Goal: Task Accomplishment & Management: Use online tool/utility

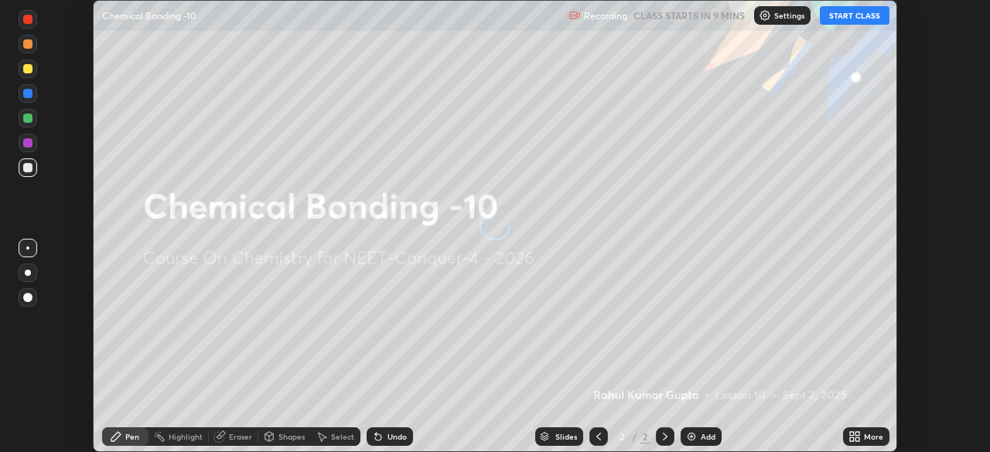
scroll to position [452, 989]
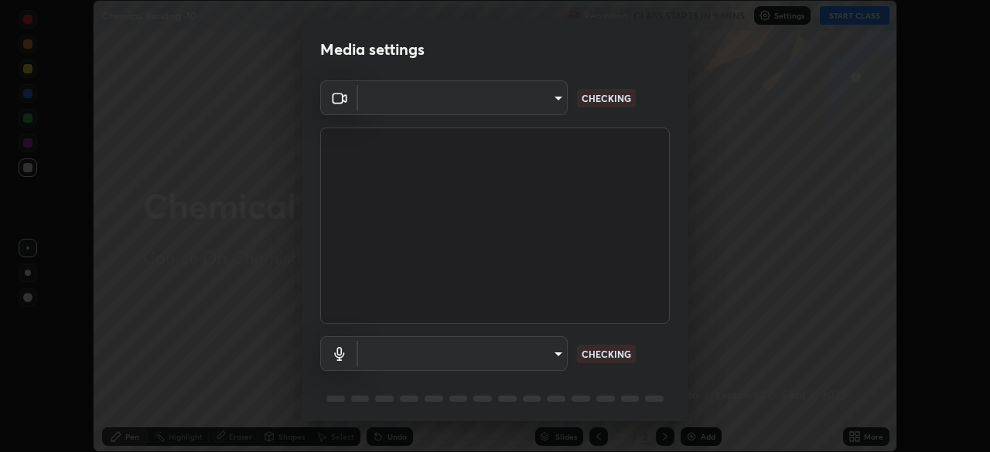
type input "8af73e8d16ef8e3bb7c62716022b9fe157133e9521606ce818031bd72dda2f9e"
click at [489, 361] on body "Erase all Chemical Bonding -10 Recording CLASS STARTS IN 9 MINS Settings START …" at bounding box center [495, 226] width 990 height 452
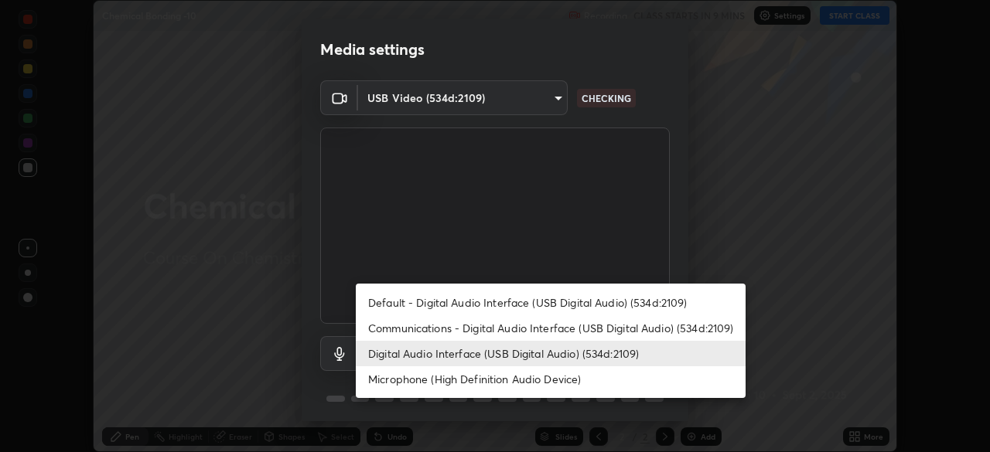
click at [459, 360] on li "Digital Audio Interface (USB Digital Audio) (534d:2109)" at bounding box center [551, 354] width 390 height 26
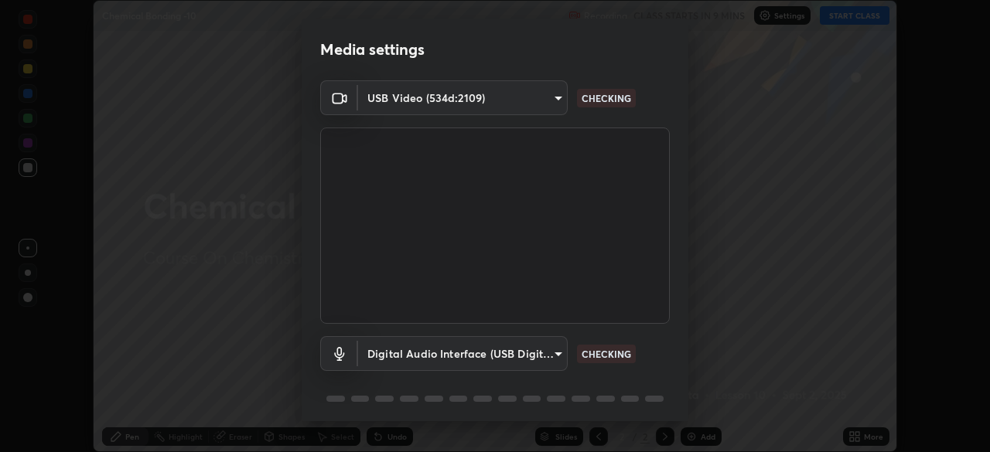
scroll to position [55, 0]
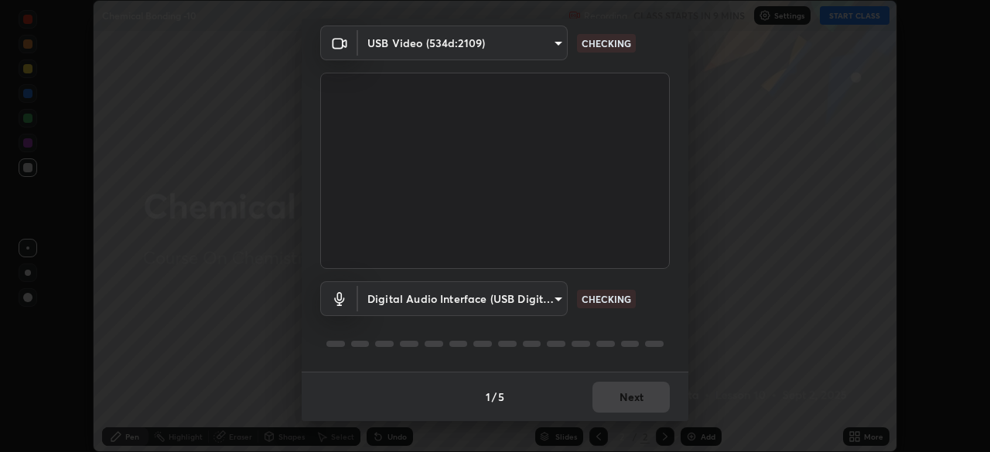
click at [627, 401] on div "1 / 5 Next" at bounding box center [495, 396] width 387 height 49
click at [635, 406] on div "1 / 5 Next" at bounding box center [495, 396] width 387 height 49
click at [629, 404] on div "1 / 5 Next" at bounding box center [495, 396] width 387 height 49
click at [387, 301] on body "Erase all Chemical Bonding -10 Recording CLASS STARTS IN 9 MINS Settings START …" at bounding box center [495, 226] width 990 height 452
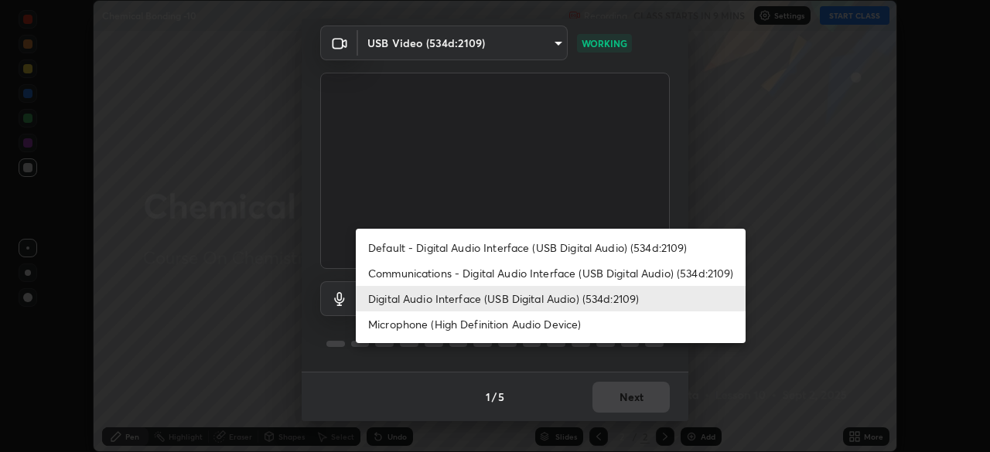
click at [388, 274] on li "Communications - Digital Audio Interface (USB Digital Audio) (534d:2109)" at bounding box center [551, 274] width 390 height 26
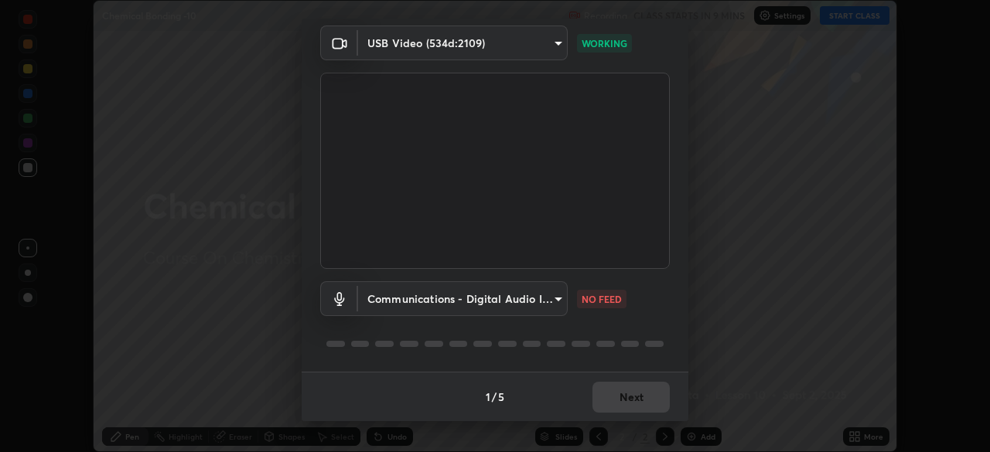
click at [390, 301] on li "Digital Audio Interface (USB Digital Audio) (534d:2109)" at bounding box center [502, 299] width 292 height 15
type input "9376289e619e4675d11d21499418c37aaf050eeae3c85155971a5de3e19aa403"
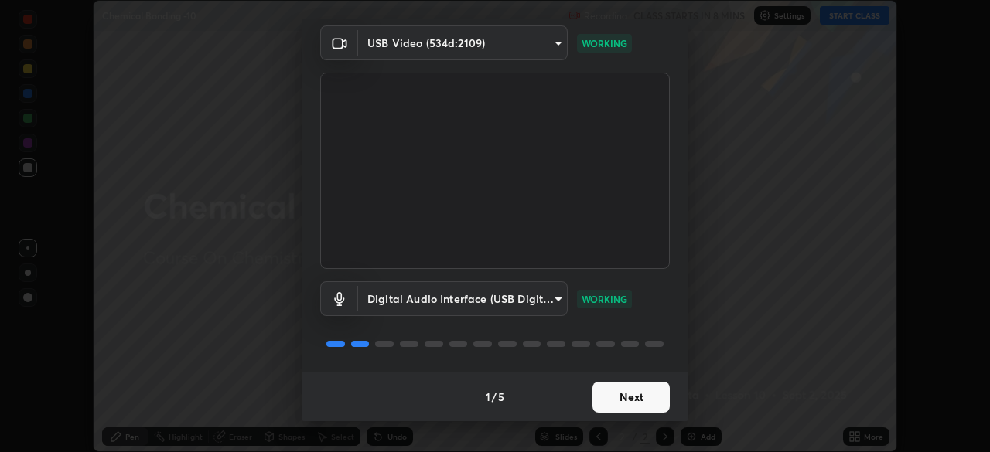
click at [621, 405] on button "Next" at bounding box center [630, 397] width 77 height 31
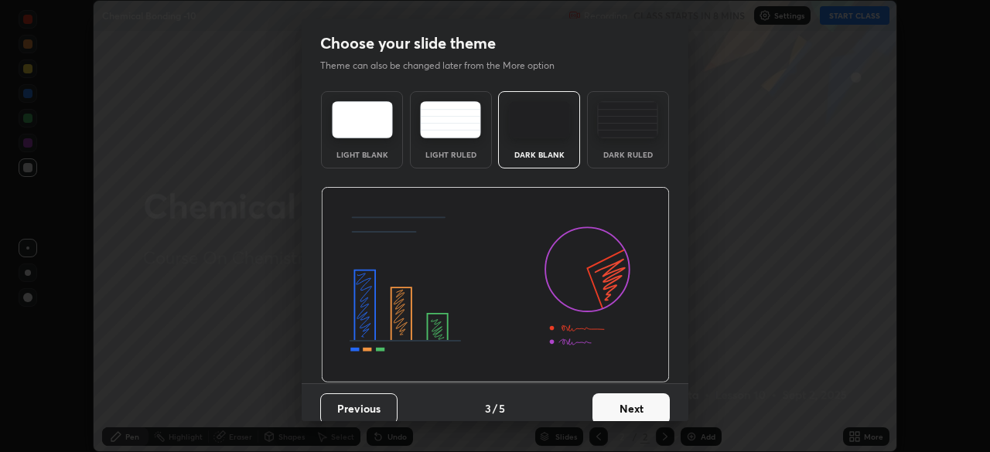
click at [632, 395] on button "Next" at bounding box center [630, 409] width 77 height 31
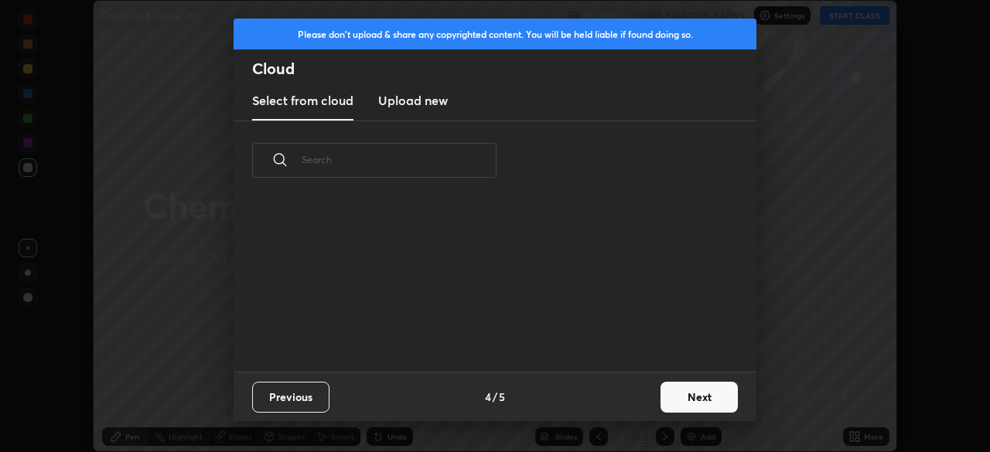
click at [643, 388] on div "Previous 4 / 5 Next" at bounding box center [495, 396] width 523 height 49
click at [651, 390] on div "Previous 4 / 5 Next" at bounding box center [495, 396] width 523 height 49
click at [699, 395] on button "Next" at bounding box center [698, 397] width 77 height 31
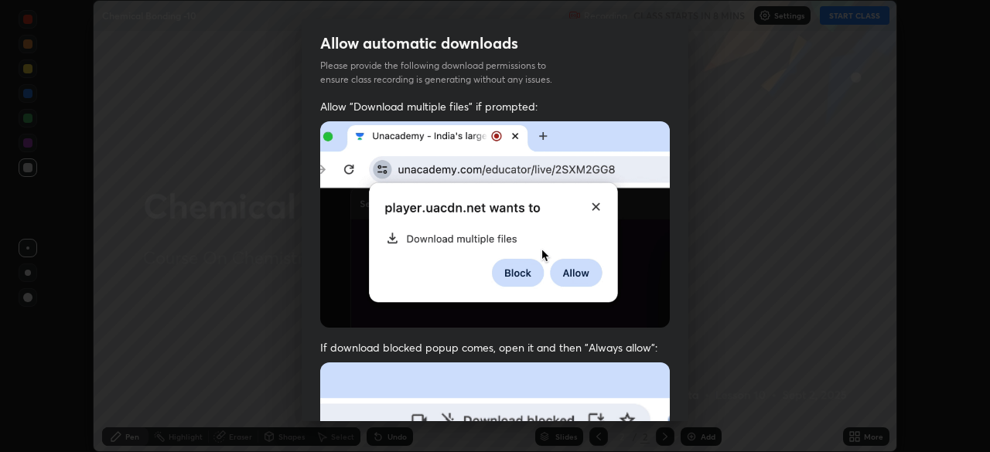
click at [705, 391] on div "Allow automatic downloads Please provide the following download permissions to …" at bounding box center [495, 226] width 990 height 452
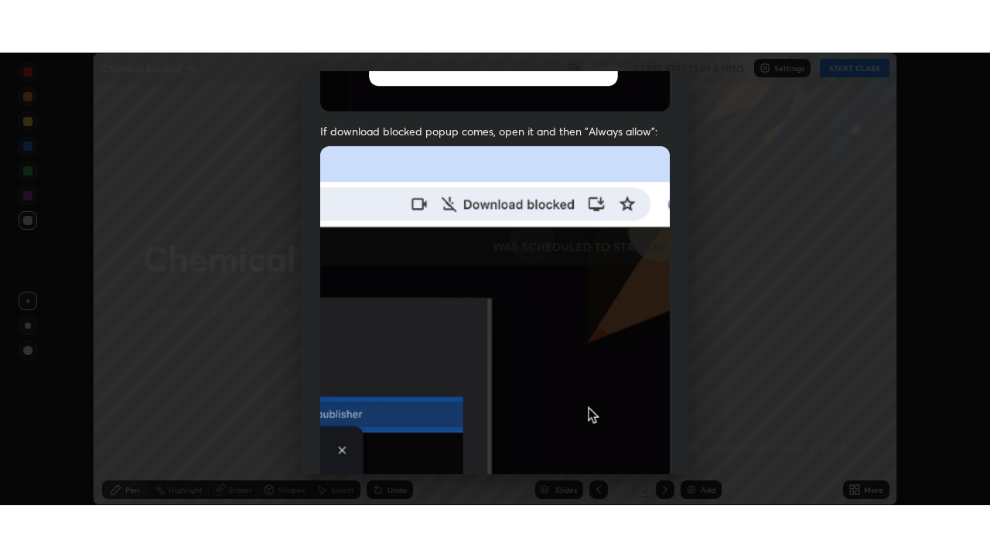
scroll to position [370, 0]
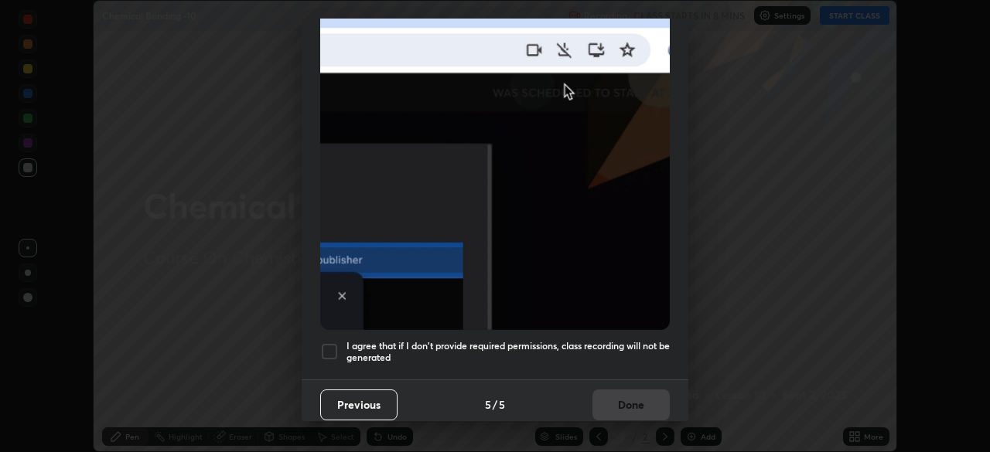
click at [335, 343] on div at bounding box center [329, 352] width 19 height 19
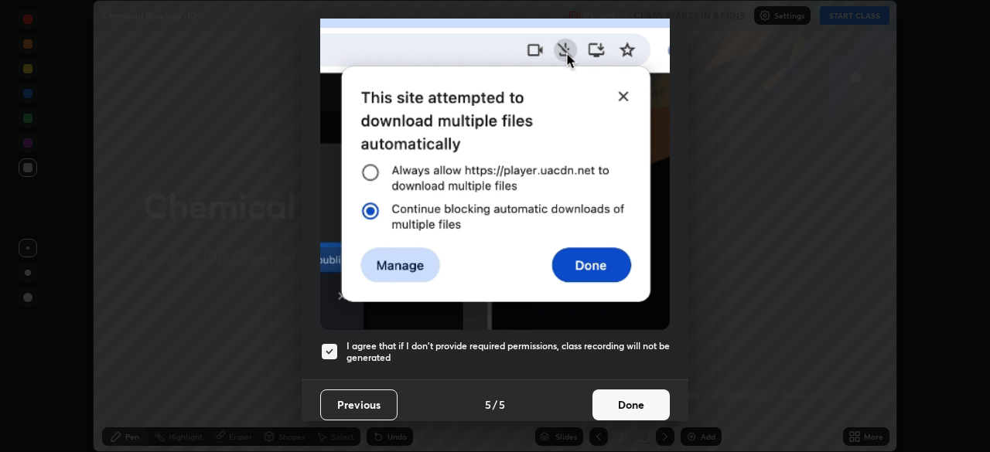
click at [614, 406] on button "Done" at bounding box center [630, 405] width 77 height 31
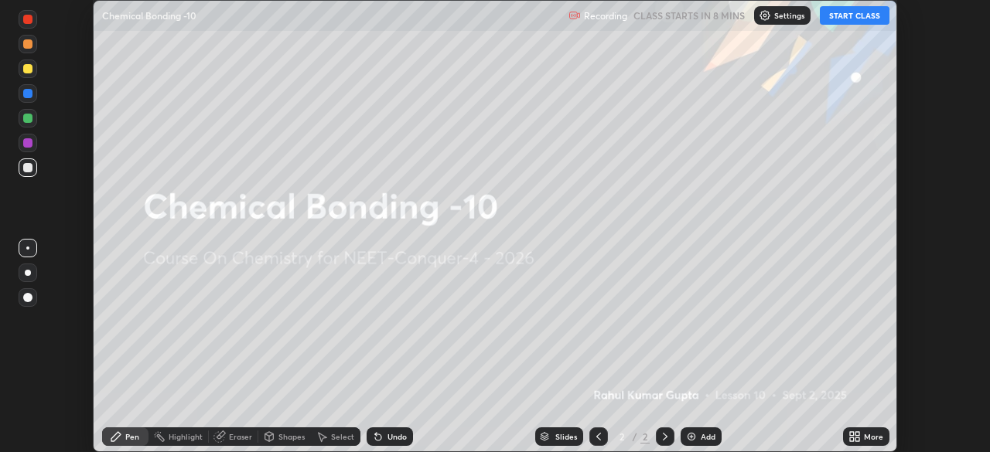
click at [852, 438] on icon at bounding box center [852, 440] width 4 height 4
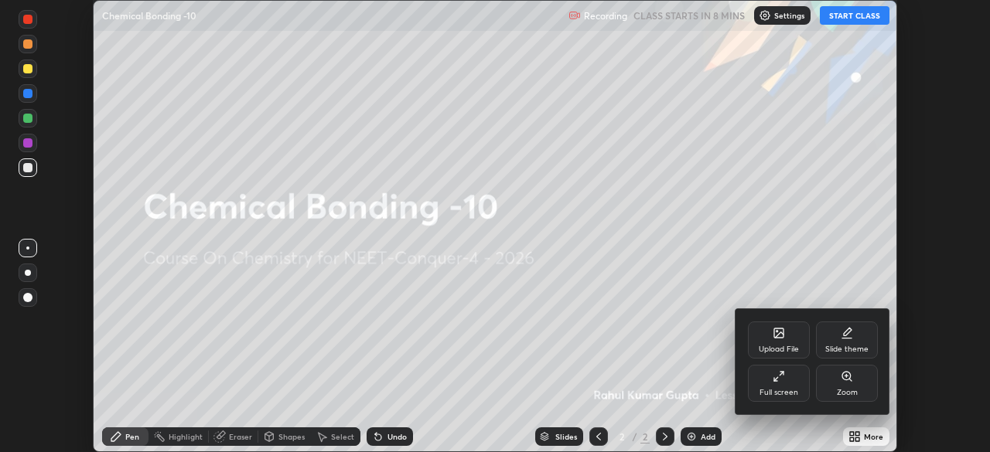
click at [780, 387] on div "Full screen" at bounding box center [779, 383] width 62 height 37
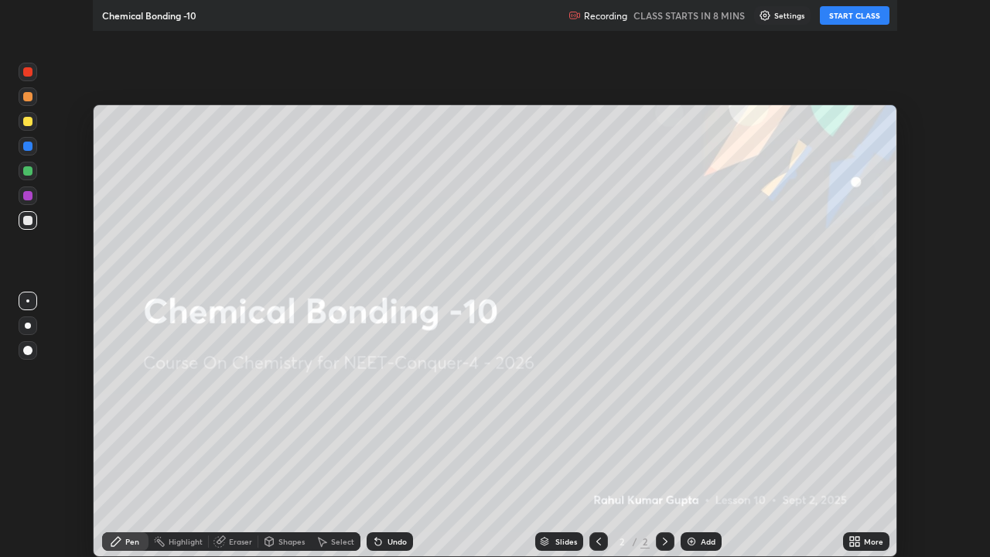
scroll to position [557, 990]
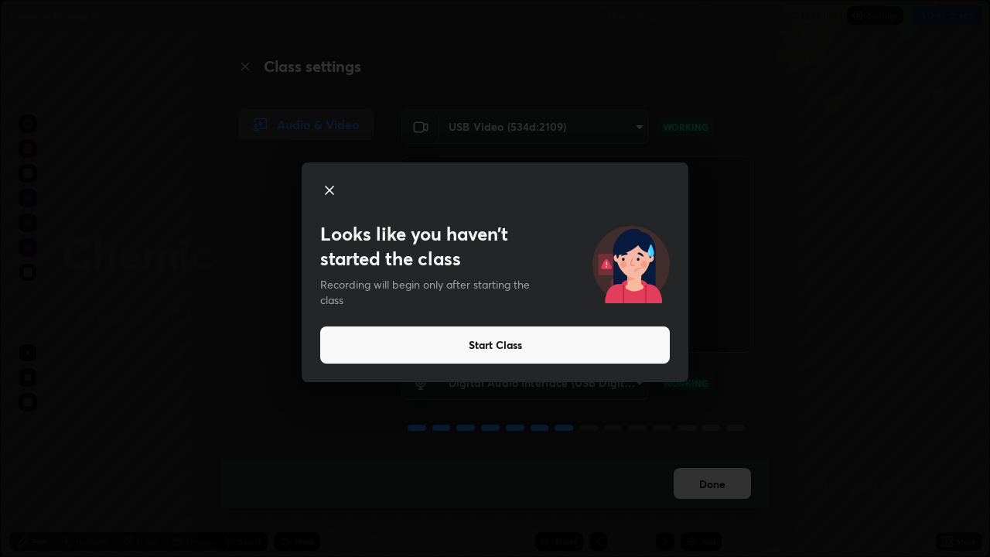
click at [551, 347] on button "Start Class" at bounding box center [495, 344] width 350 height 37
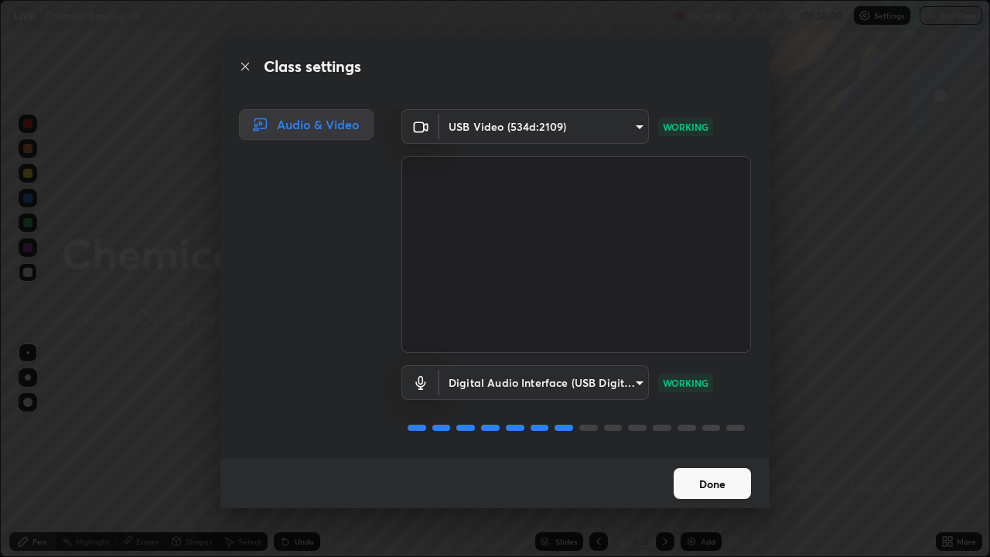
click at [701, 452] on button "Done" at bounding box center [712, 483] width 77 height 31
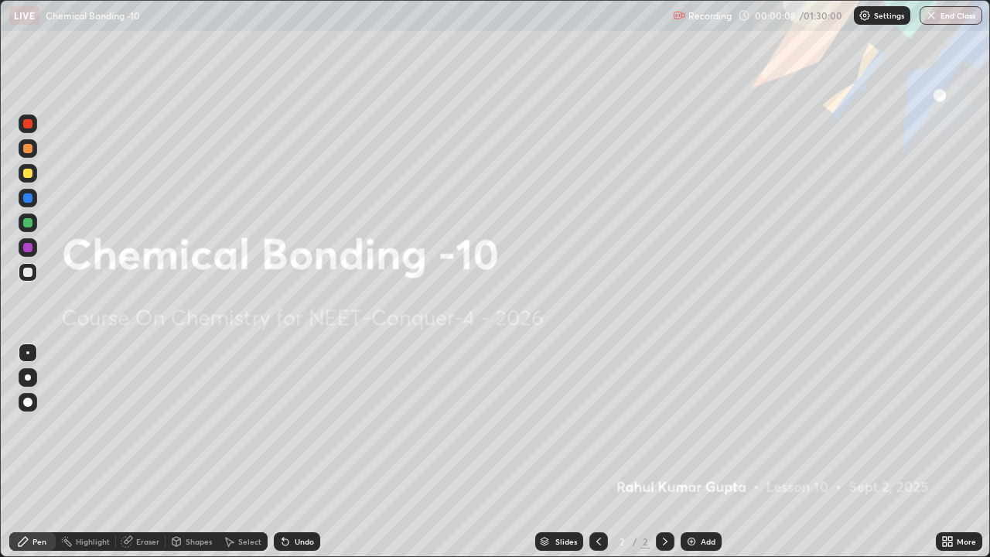
click at [701, 452] on div "Add" at bounding box center [701, 541] width 41 height 19
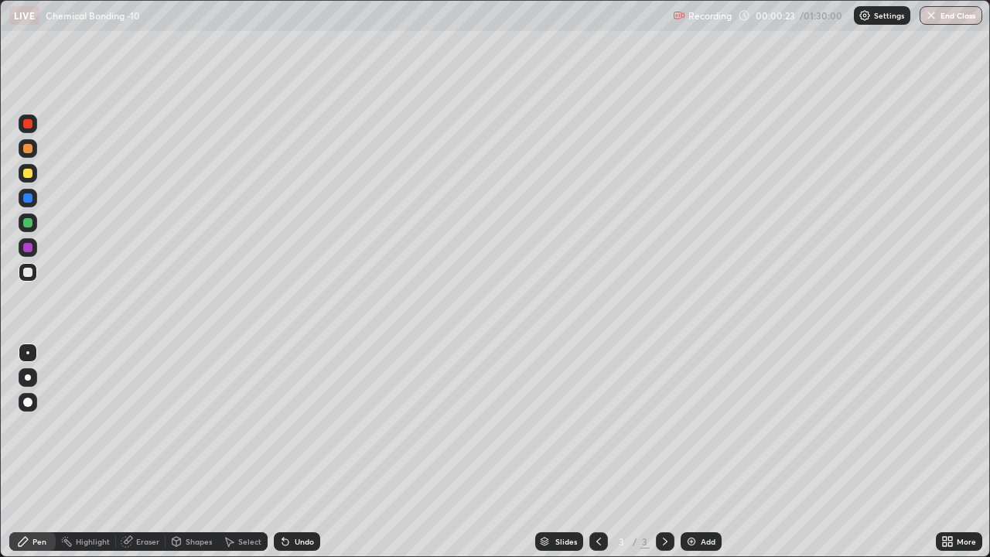
click at [31, 150] on div at bounding box center [27, 148] width 9 height 9
click at [29, 375] on div at bounding box center [28, 377] width 6 height 6
click at [28, 273] on div at bounding box center [27, 272] width 9 height 9
click at [29, 223] on div at bounding box center [27, 222] width 9 height 9
click at [30, 249] on div at bounding box center [27, 247] width 9 height 9
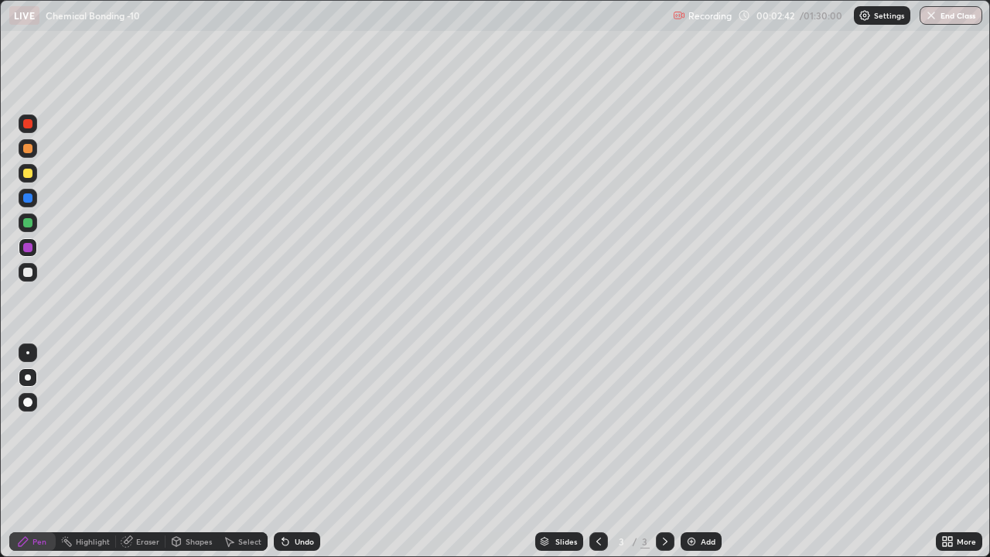
click at [195, 452] on div "Shapes" at bounding box center [192, 541] width 53 height 19
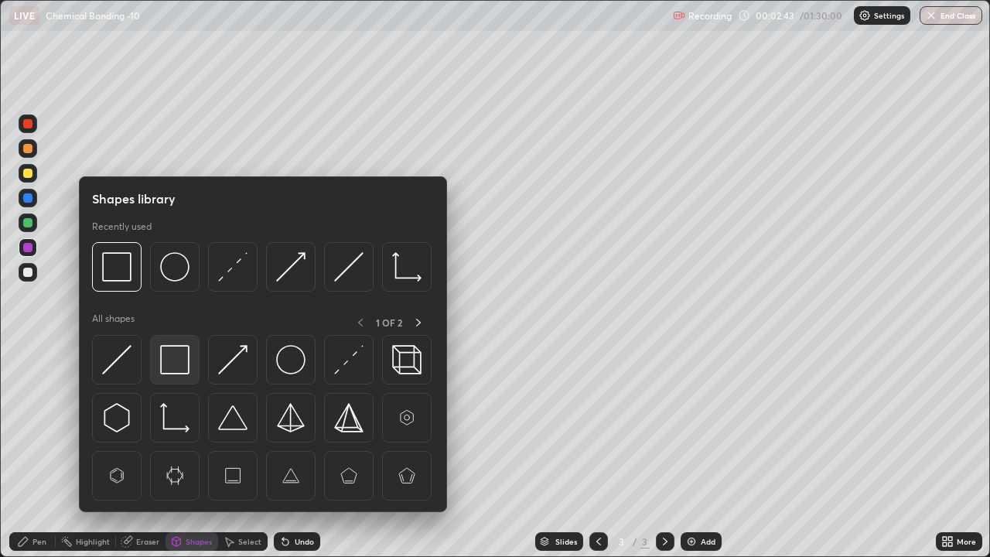
click at [174, 362] on img at bounding box center [174, 359] width 29 height 29
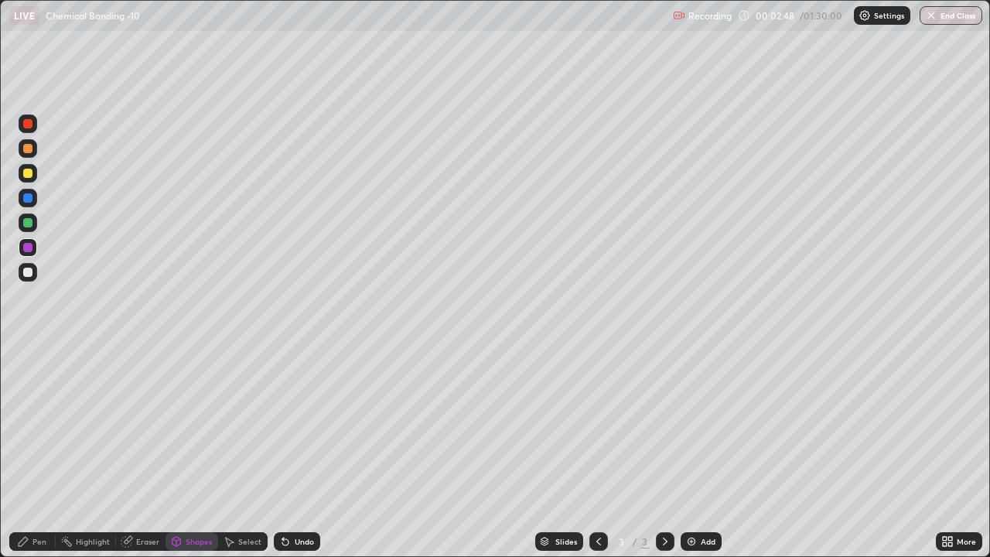
click at [19, 452] on div "Pen" at bounding box center [32, 541] width 46 height 19
click at [695, 452] on img at bounding box center [691, 541] width 12 height 12
click at [26, 150] on div at bounding box center [27, 148] width 9 height 9
click at [192, 452] on div "Shapes" at bounding box center [192, 541] width 53 height 19
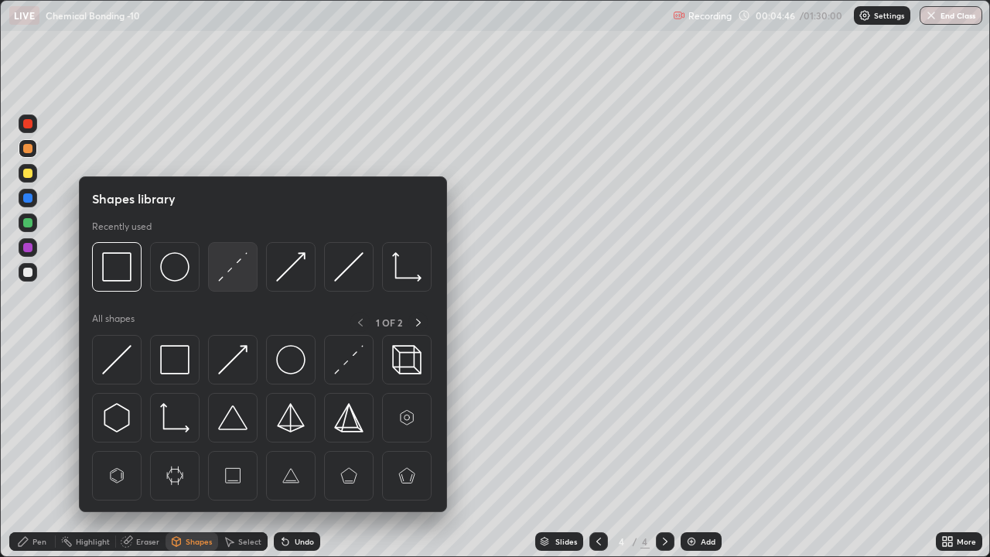
click at [237, 265] on img at bounding box center [232, 266] width 29 height 29
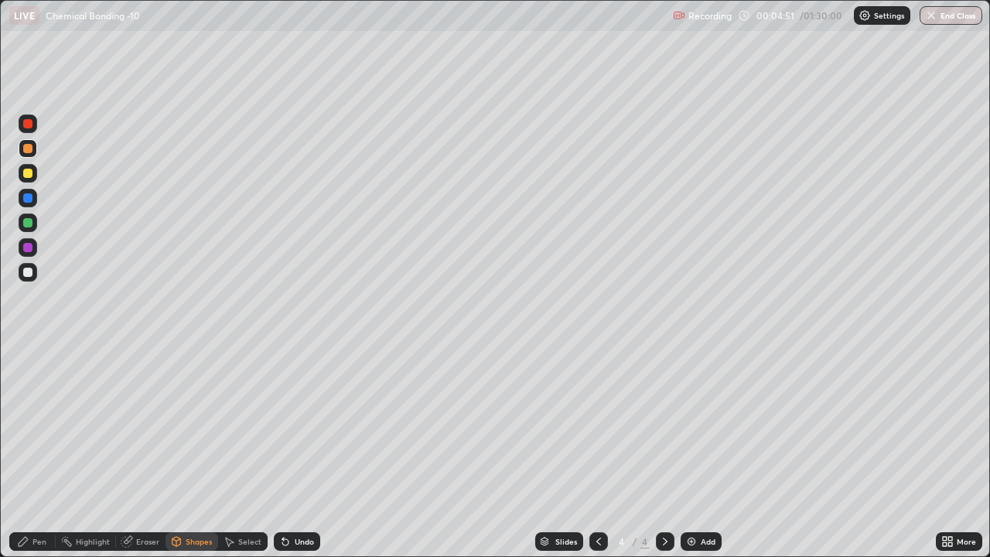
click at [28, 452] on div "Pen" at bounding box center [32, 541] width 46 height 19
click at [29, 276] on div at bounding box center [27, 272] width 9 height 9
click at [30, 226] on div at bounding box center [27, 222] width 9 height 9
click at [29, 279] on div at bounding box center [28, 272] width 19 height 19
click at [303, 452] on div "Undo" at bounding box center [304, 542] width 19 height 8
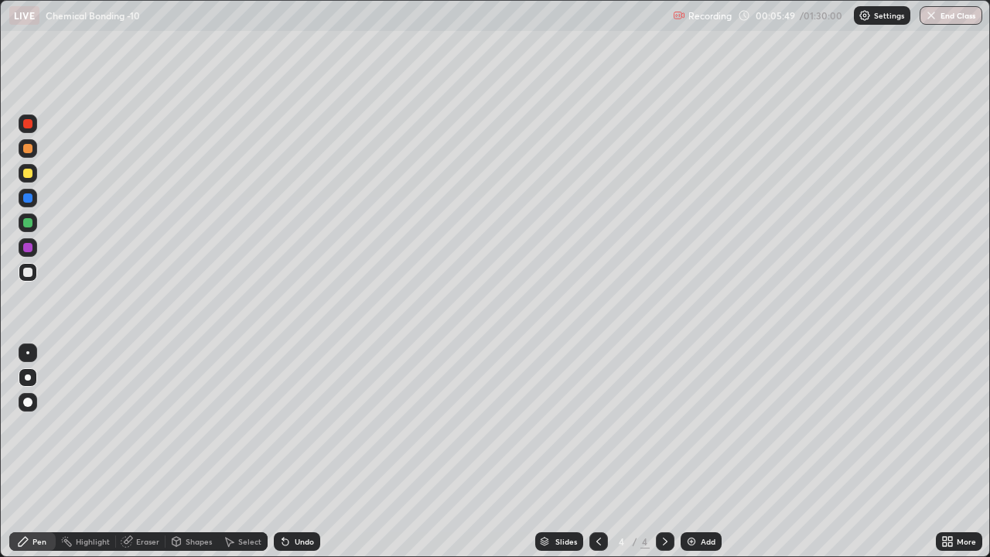
click at [299, 452] on div "Undo" at bounding box center [304, 542] width 19 height 8
click at [302, 452] on div "Undo" at bounding box center [304, 542] width 19 height 8
click at [299, 452] on div "Undo" at bounding box center [304, 542] width 19 height 8
click at [301, 452] on div "Undo" at bounding box center [304, 542] width 19 height 8
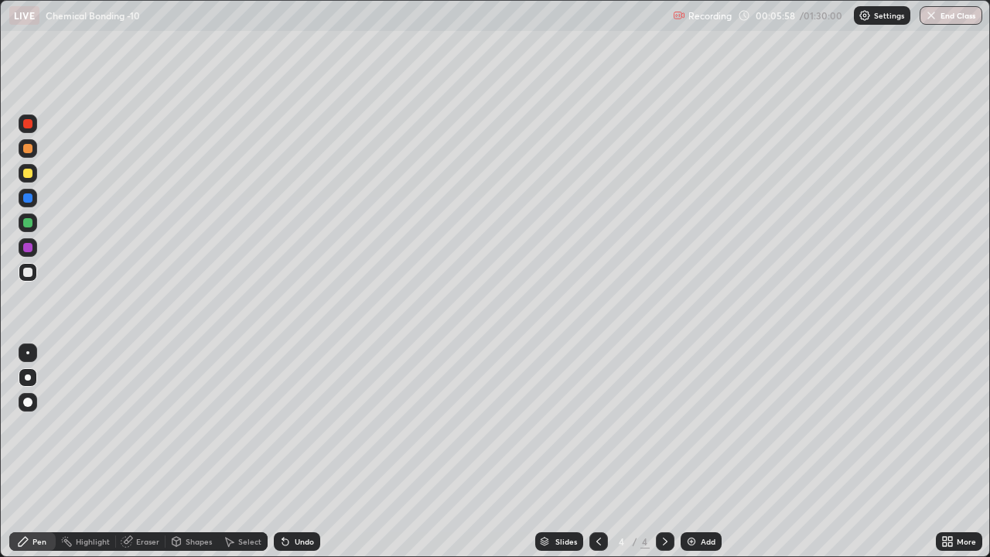
click at [296, 452] on div "Undo" at bounding box center [304, 542] width 19 height 8
click at [198, 452] on div "Shapes" at bounding box center [199, 542] width 26 height 8
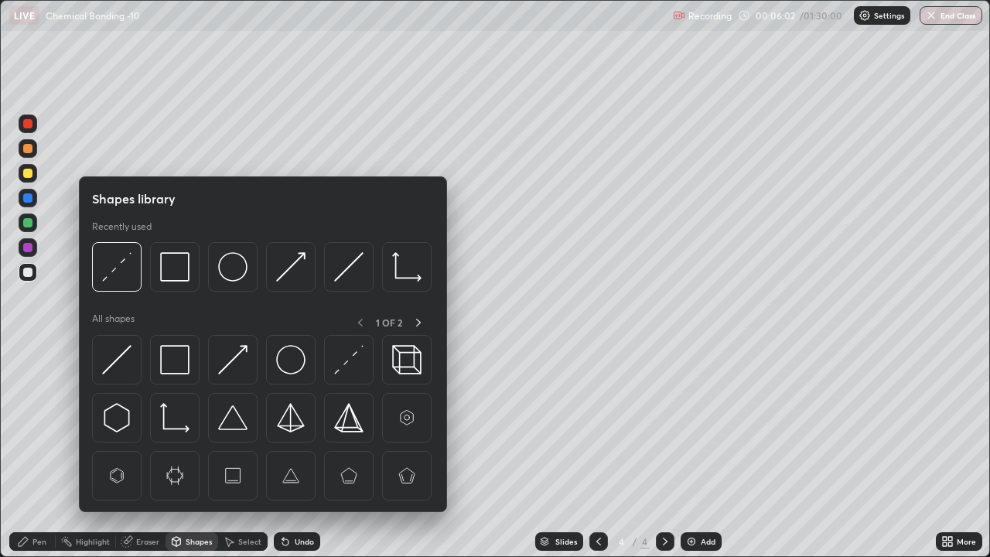
click at [118, 267] on img at bounding box center [116, 266] width 29 height 29
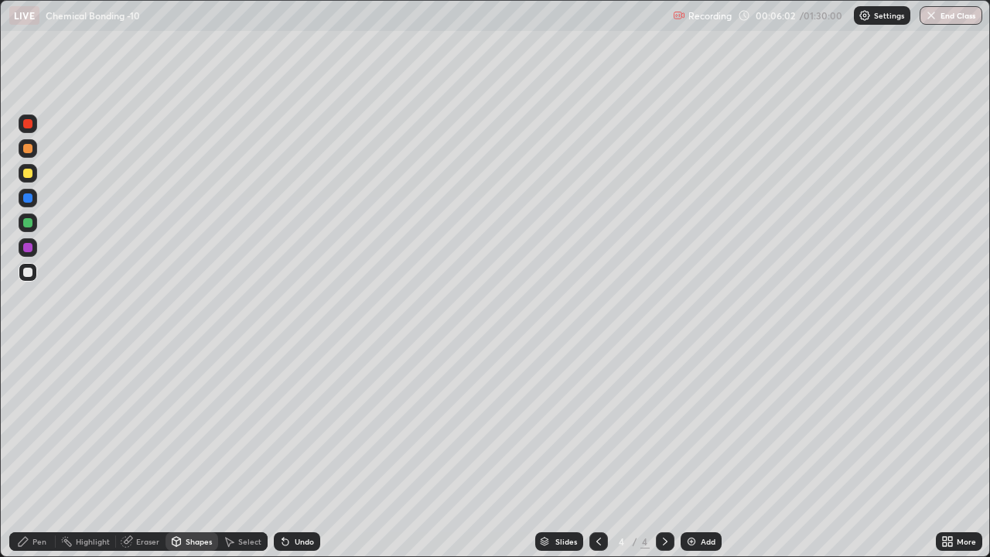
click at [29, 203] on div at bounding box center [28, 198] width 19 height 19
click at [26, 452] on icon at bounding box center [23, 541] width 9 height 9
click at [190, 452] on div "Shapes" at bounding box center [192, 541] width 53 height 19
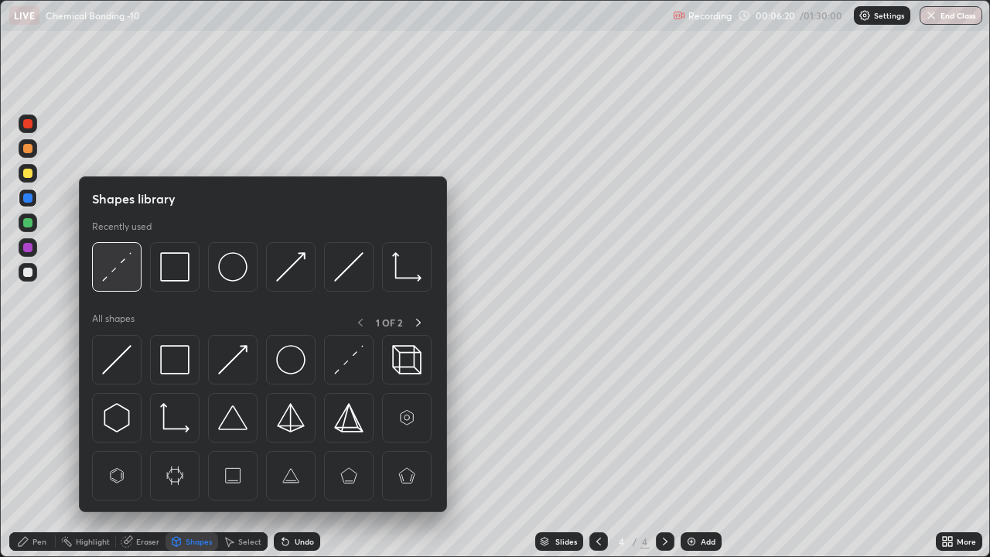
click at [115, 273] on img at bounding box center [116, 266] width 29 height 29
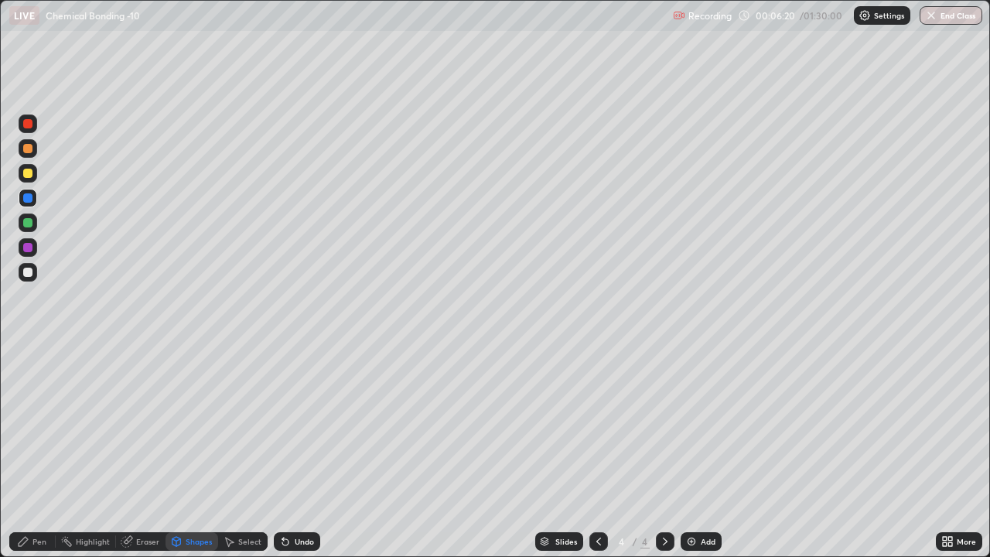
click at [22, 121] on div at bounding box center [28, 123] width 19 height 19
click at [305, 452] on div "Undo" at bounding box center [304, 542] width 19 height 8
click at [32, 452] on div "Pen" at bounding box center [32, 541] width 46 height 19
click at [29, 271] on div at bounding box center [27, 272] width 9 height 9
click at [697, 452] on div "Add" at bounding box center [701, 541] width 41 height 19
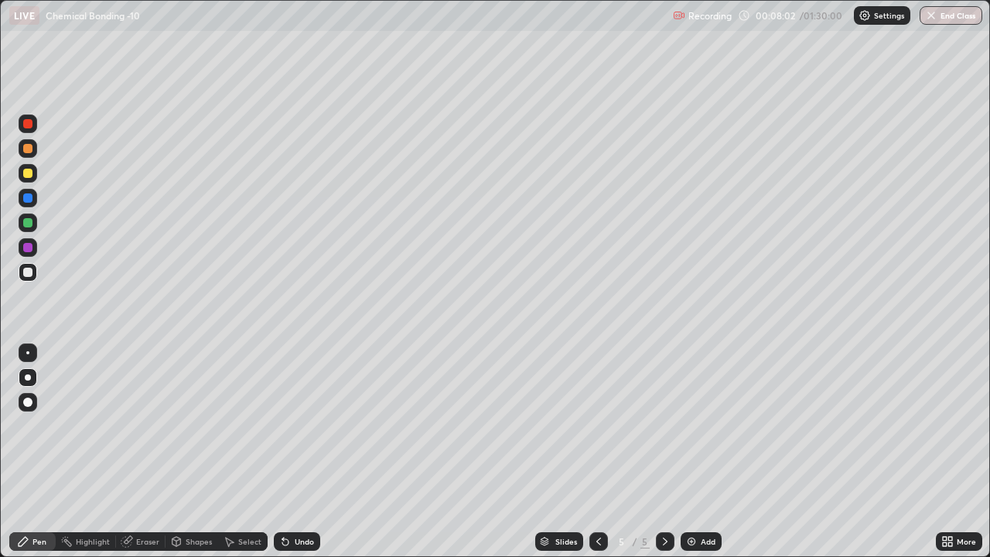
click at [247, 452] on div "Select" at bounding box center [249, 542] width 23 height 8
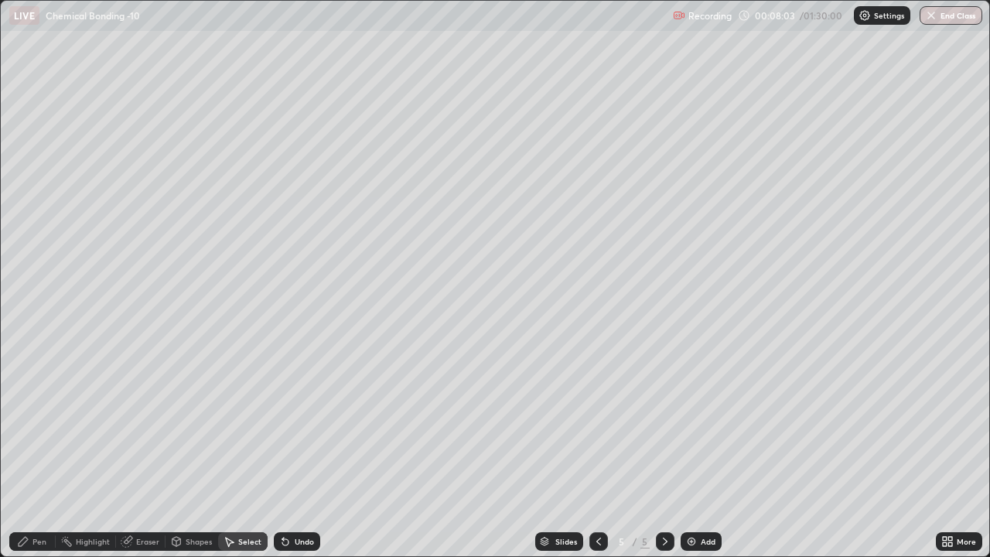
click at [176, 452] on icon at bounding box center [176, 543] width 0 height 5
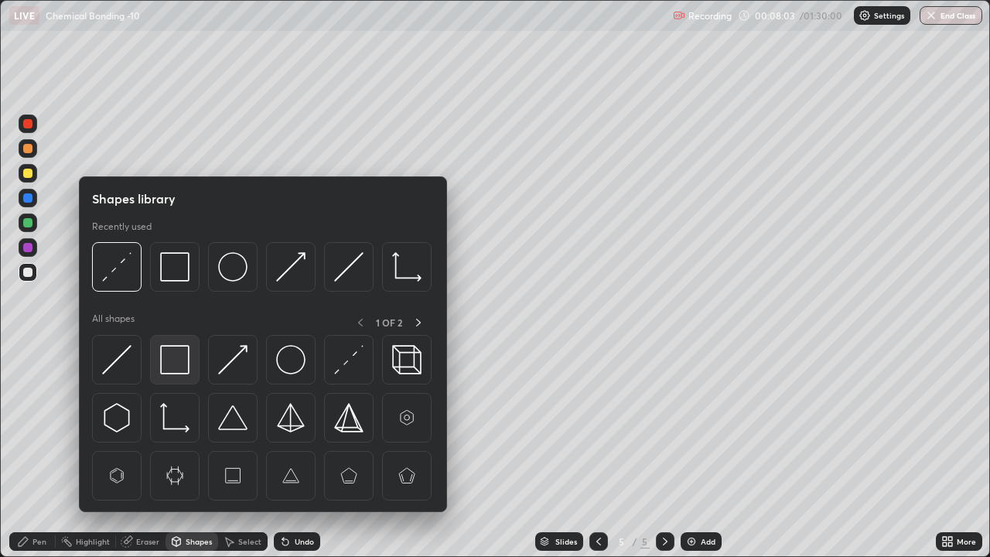
click at [174, 358] on img at bounding box center [174, 359] width 29 height 29
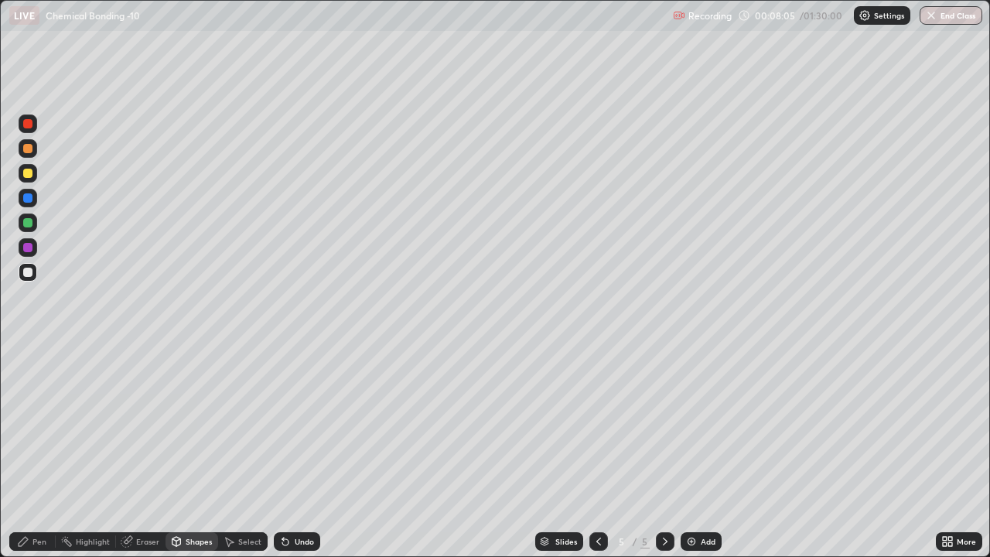
click at [187, 452] on div "Shapes" at bounding box center [199, 542] width 26 height 8
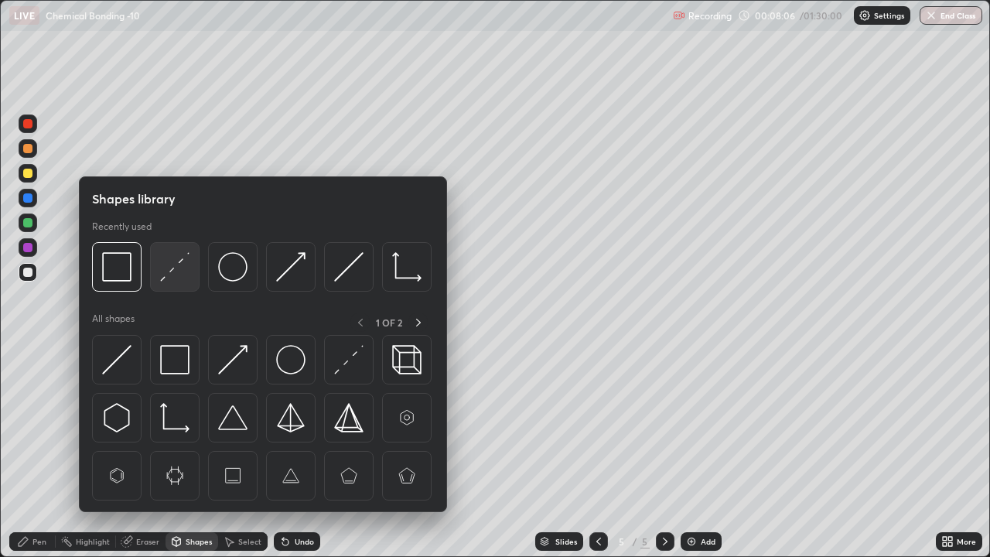
click at [176, 273] on img at bounding box center [174, 266] width 29 height 29
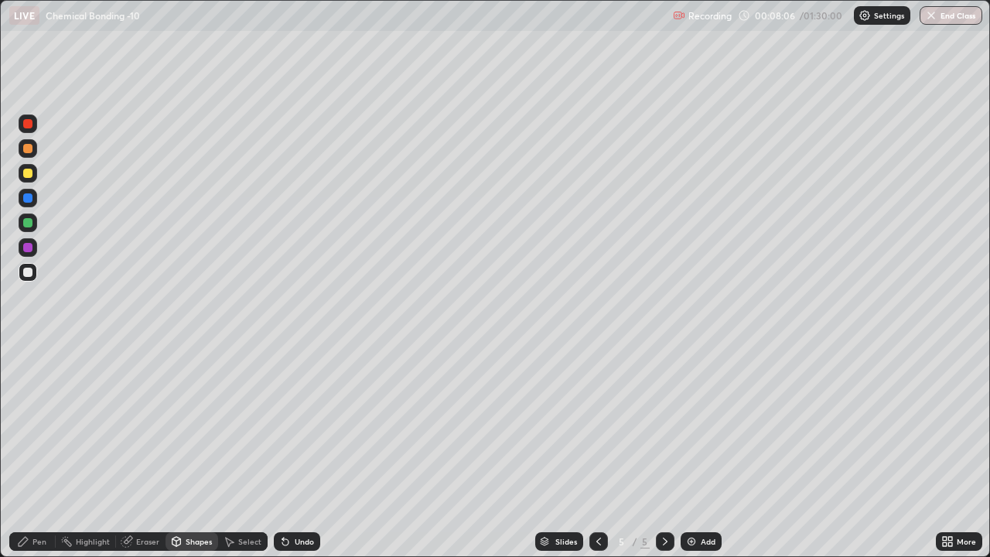
click at [29, 200] on div at bounding box center [27, 197] width 9 height 9
click at [177, 452] on icon at bounding box center [176, 540] width 9 height 2
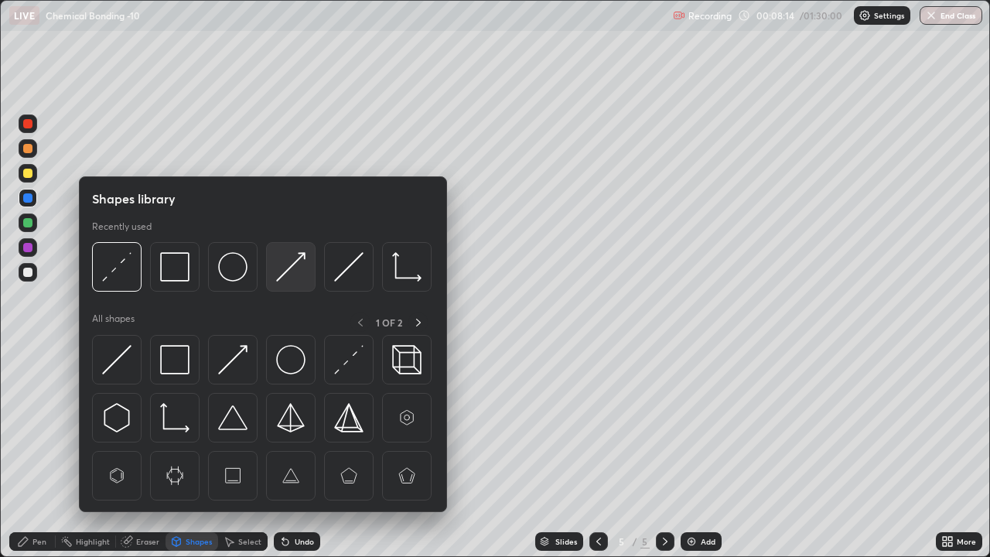
click at [296, 263] on img at bounding box center [290, 266] width 29 height 29
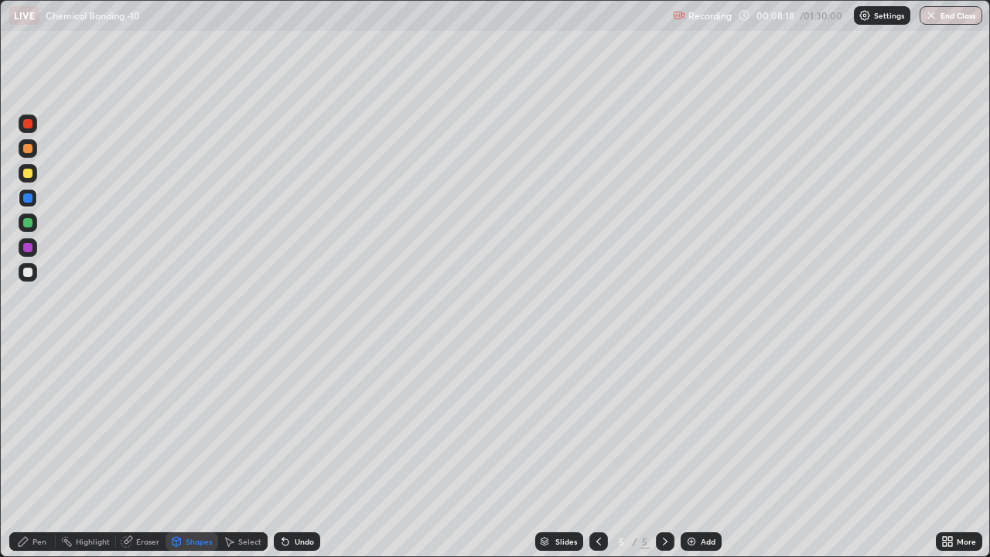
click at [32, 125] on div at bounding box center [27, 123] width 9 height 9
click at [31, 452] on div "Pen" at bounding box center [32, 541] width 46 height 19
click at [596, 452] on icon at bounding box center [598, 542] width 5 height 8
click at [664, 452] on icon at bounding box center [665, 541] width 12 height 12
click at [24, 172] on div at bounding box center [27, 173] width 9 height 9
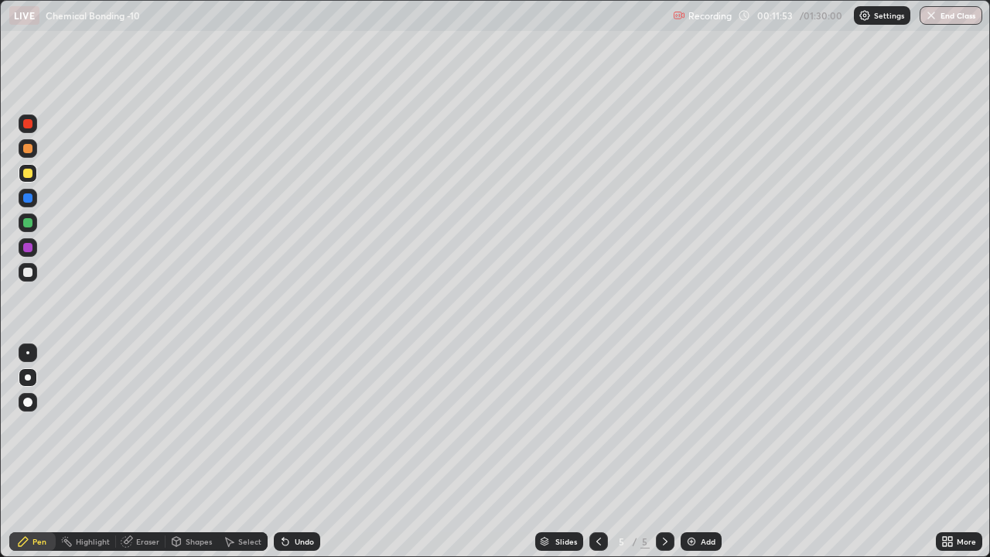
click at [695, 452] on img at bounding box center [691, 541] width 12 height 12
click at [183, 452] on div "Shapes" at bounding box center [192, 541] width 53 height 19
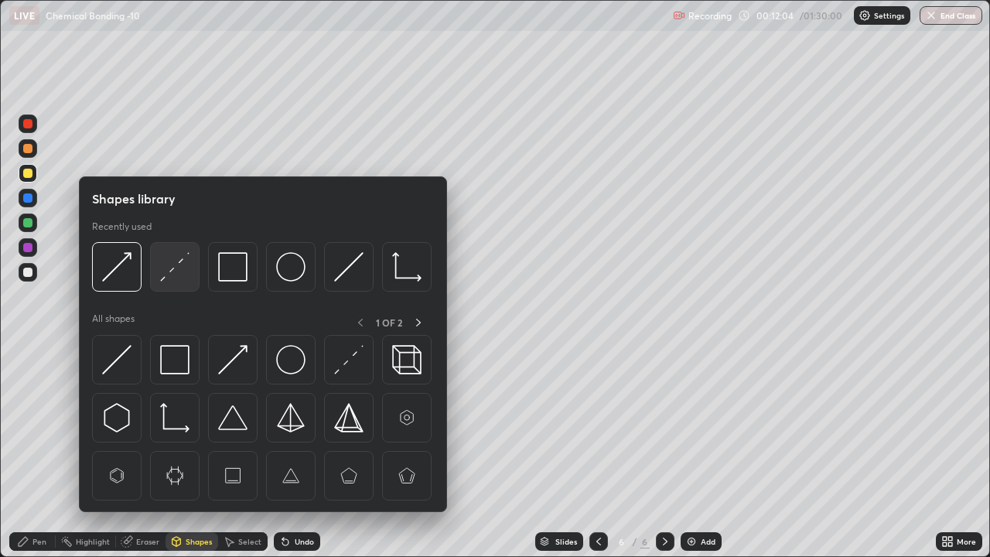
click at [174, 278] on img at bounding box center [174, 266] width 29 height 29
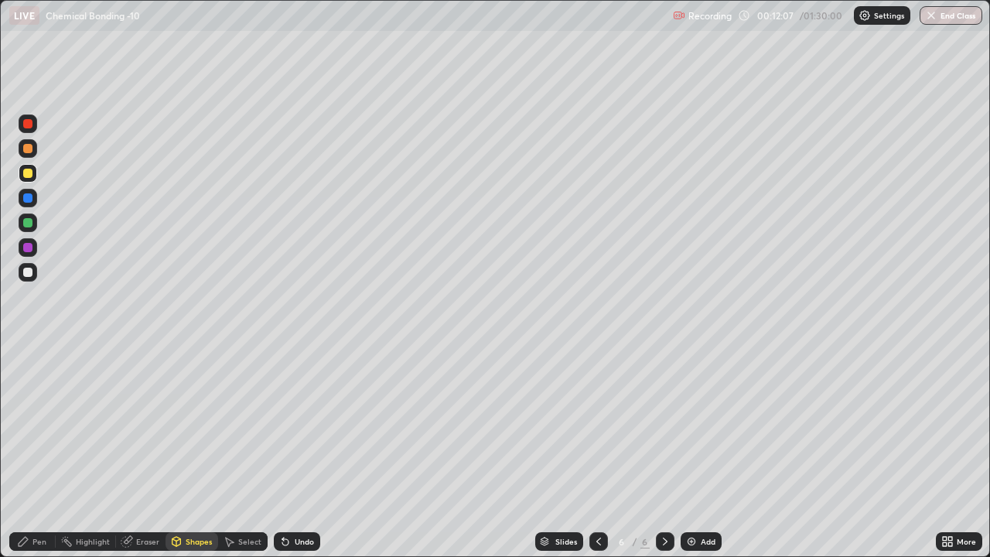
click at [25, 452] on div "Pen" at bounding box center [32, 541] width 46 height 19
click at [28, 273] on div at bounding box center [27, 272] width 9 height 9
click at [190, 452] on div "Shapes" at bounding box center [199, 542] width 26 height 8
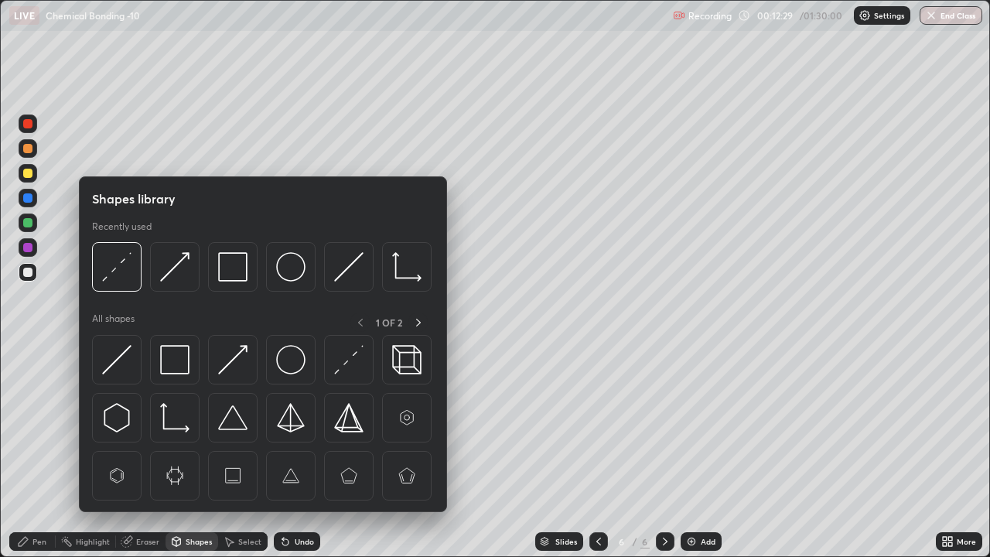
click at [30, 273] on div at bounding box center [27, 272] width 9 height 9
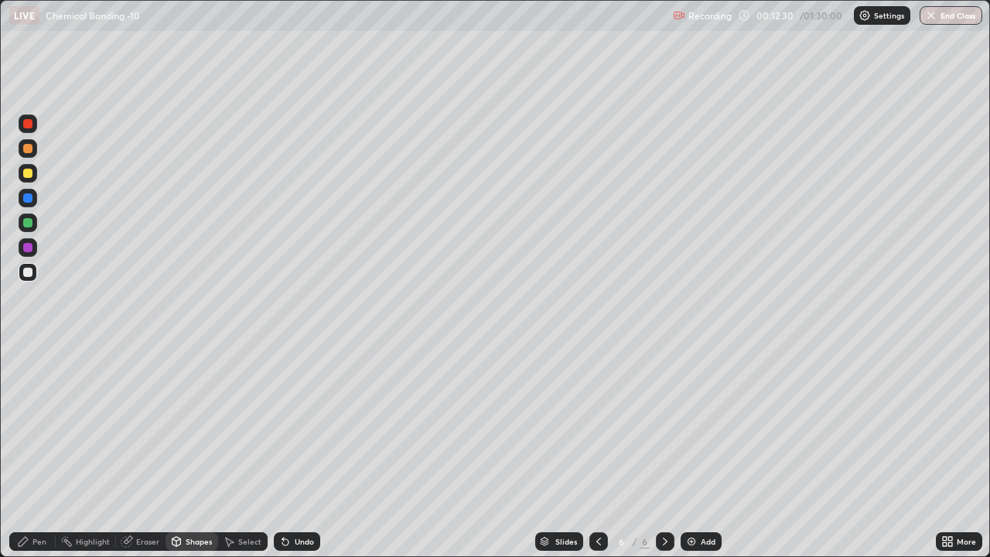
click at [32, 452] on div "Pen" at bounding box center [39, 542] width 14 height 8
click at [28, 248] on div at bounding box center [27, 247] width 9 height 9
click at [28, 200] on div at bounding box center [27, 197] width 9 height 9
click at [299, 452] on div "Undo" at bounding box center [297, 541] width 46 height 19
click at [297, 452] on div "Undo" at bounding box center [304, 542] width 19 height 8
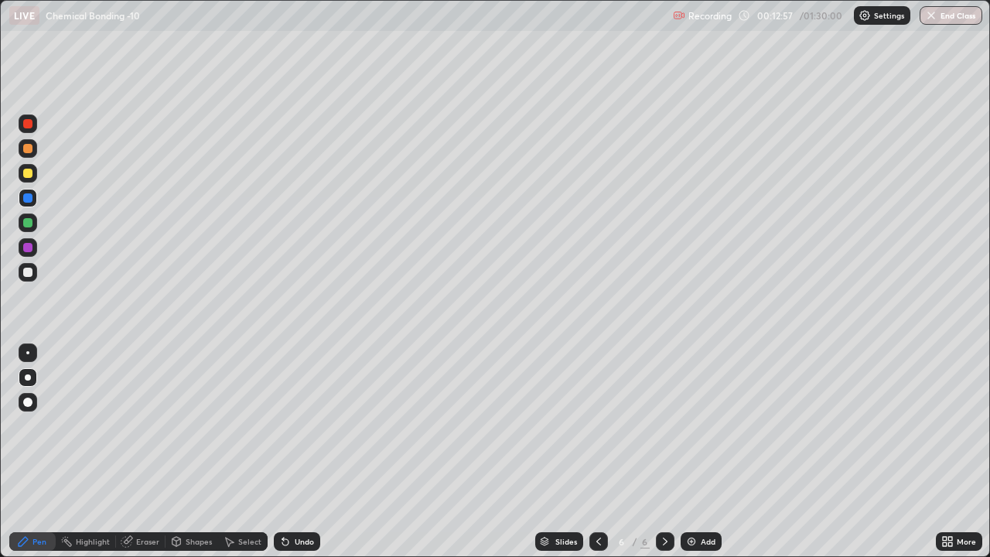
click at [31, 271] on div at bounding box center [27, 272] width 9 height 9
click at [29, 224] on div at bounding box center [27, 222] width 9 height 9
click at [189, 452] on div "Shapes" at bounding box center [199, 542] width 26 height 8
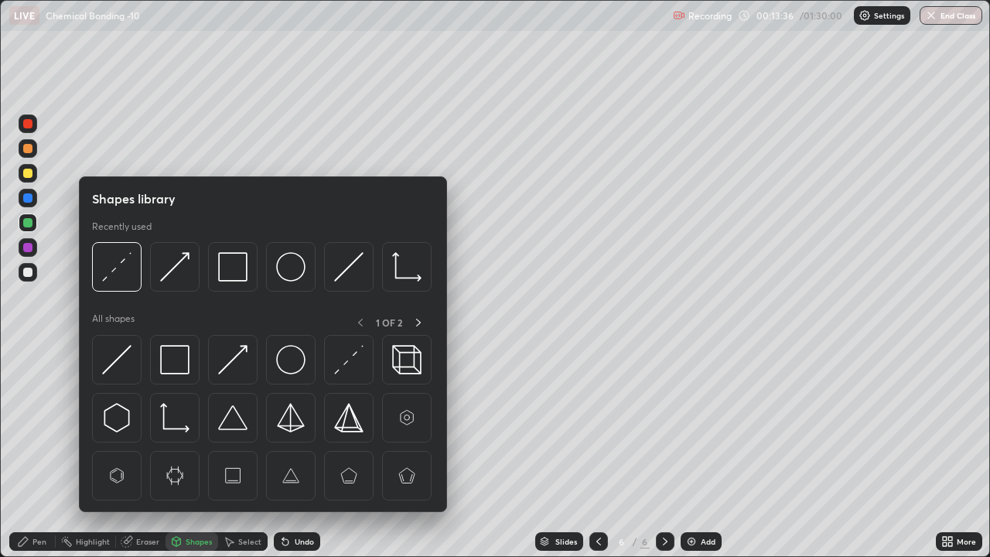
click at [31, 274] on div at bounding box center [27, 272] width 9 height 9
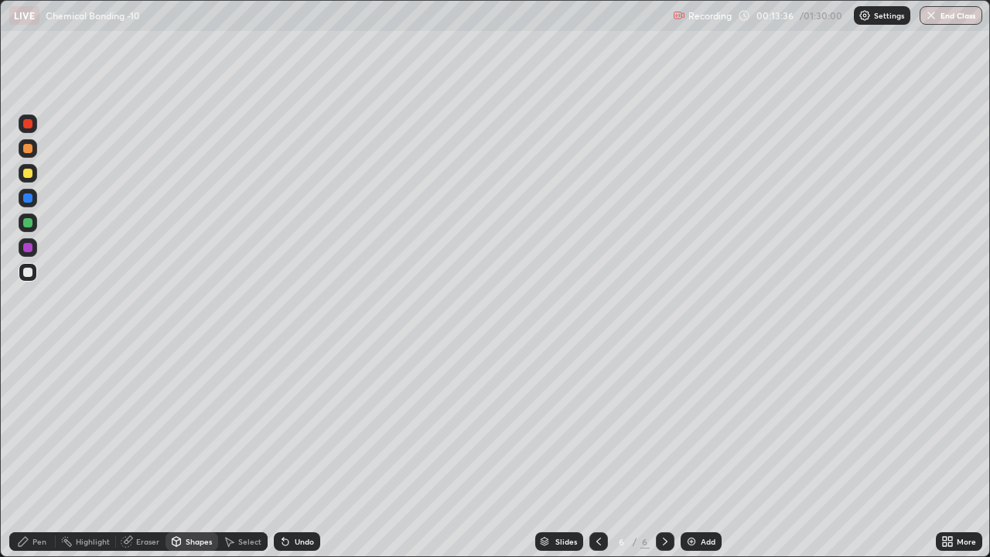
click at [34, 452] on div "Pen" at bounding box center [39, 542] width 14 height 8
click at [32, 222] on div at bounding box center [27, 222] width 9 height 9
click at [189, 452] on div "Shapes" at bounding box center [199, 542] width 26 height 8
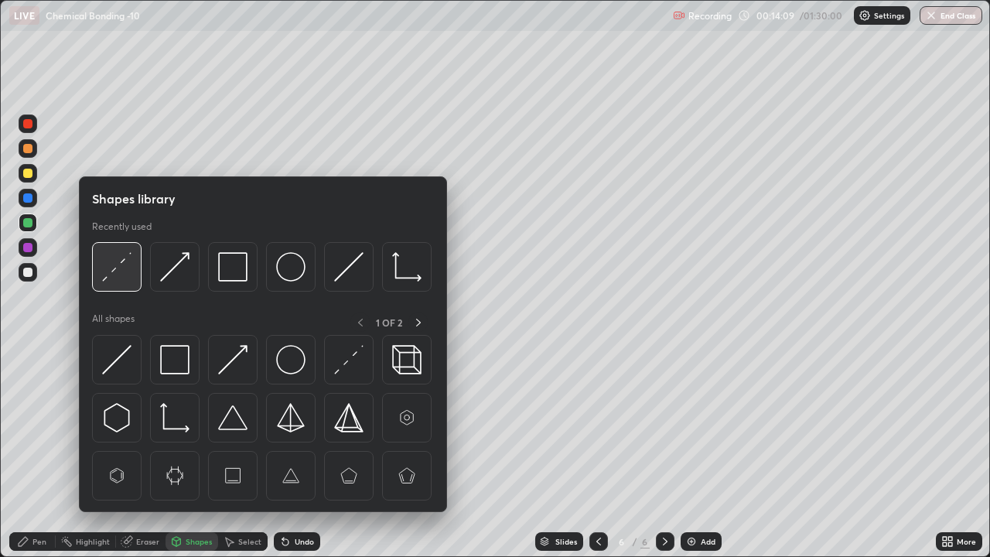
click at [114, 274] on img at bounding box center [116, 266] width 29 height 29
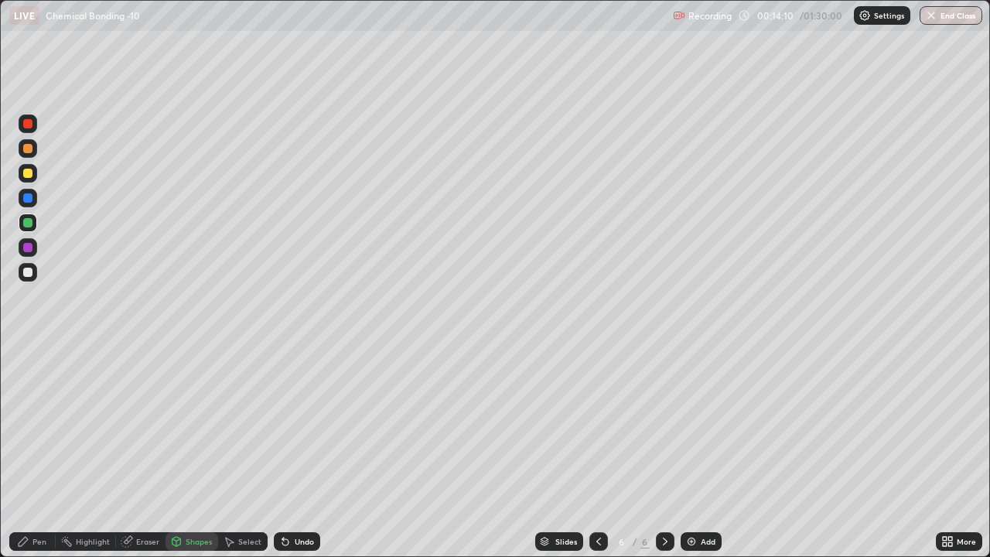
click at [29, 273] on div at bounding box center [27, 272] width 9 height 9
click at [23, 248] on div at bounding box center [27, 247] width 9 height 9
click at [24, 123] on div at bounding box center [27, 123] width 9 height 9
click at [26, 271] on div at bounding box center [27, 272] width 9 height 9
click at [298, 452] on div "Undo" at bounding box center [304, 542] width 19 height 8
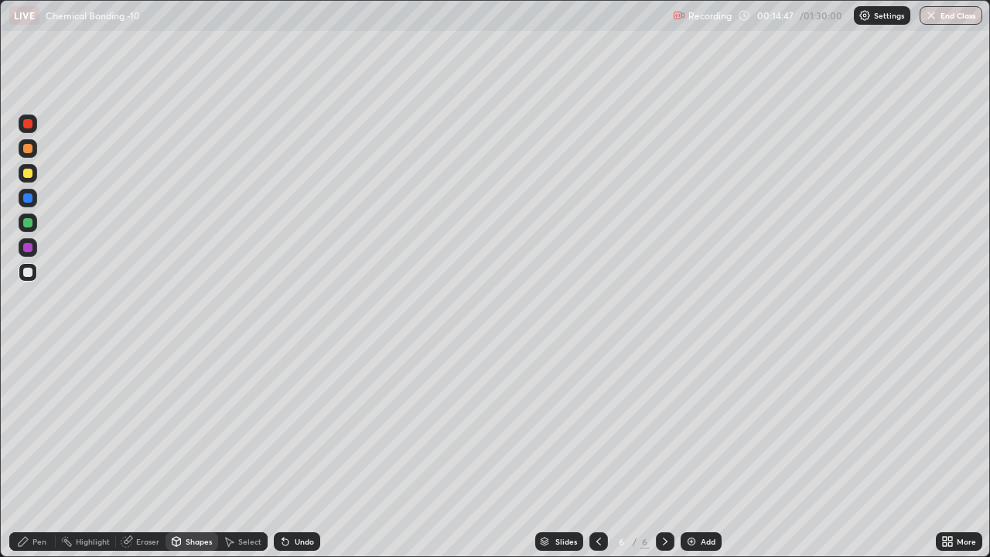
click at [33, 452] on div "Pen" at bounding box center [39, 542] width 14 height 8
click at [32, 224] on div at bounding box center [27, 222] width 9 height 9
click at [25, 250] on div at bounding box center [27, 247] width 9 height 9
click at [28, 274] on div at bounding box center [27, 272] width 9 height 9
click at [30, 172] on div at bounding box center [27, 173] width 9 height 9
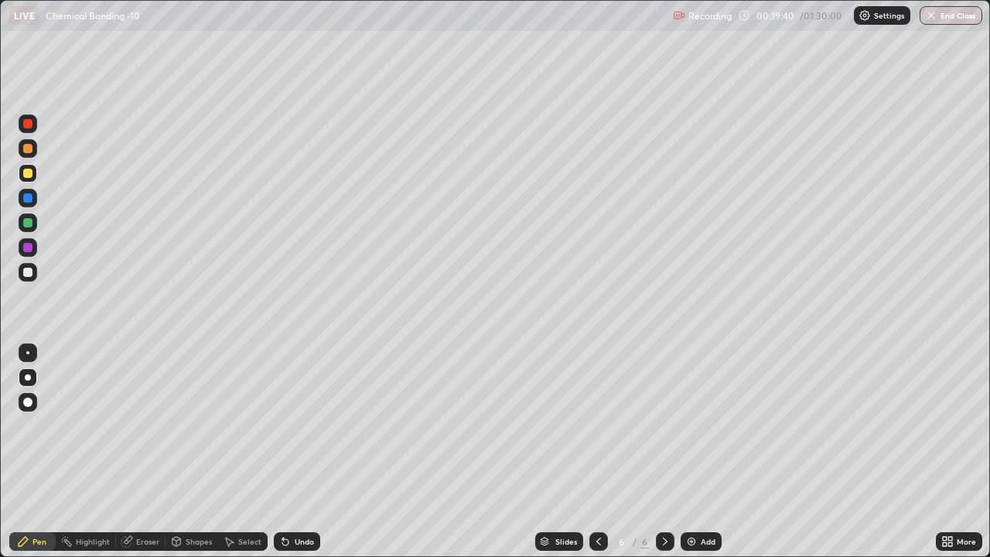
click at [693, 452] on img at bounding box center [691, 541] width 12 height 12
click at [30, 276] on div at bounding box center [27, 272] width 9 height 9
click at [29, 226] on div at bounding box center [27, 222] width 9 height 9
click at [29, 271] on div at bounding box center [27, 272] width 9 height 9
click at [26, 225] on div at bounding box center [27, 222] width 9 height 9
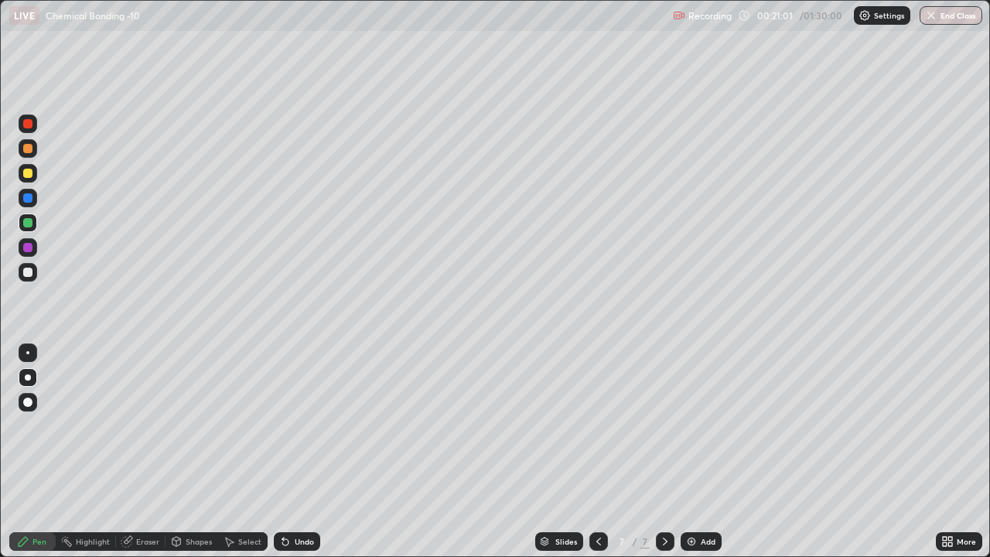
click at [26, 175] on div at bounding box center [27, 173] width 9 height 9
click at [29, 275] on div at bounding box center [27, 272] width 9 height 9
click at [27, 224] on div at bounding box center [27, 222] width 9 height 9
click at [29, 175] on div at bounding box center [27, 173] width 9 height 9
click at [29, 275] on div at bounding box center [27, 272] width 9 height 9
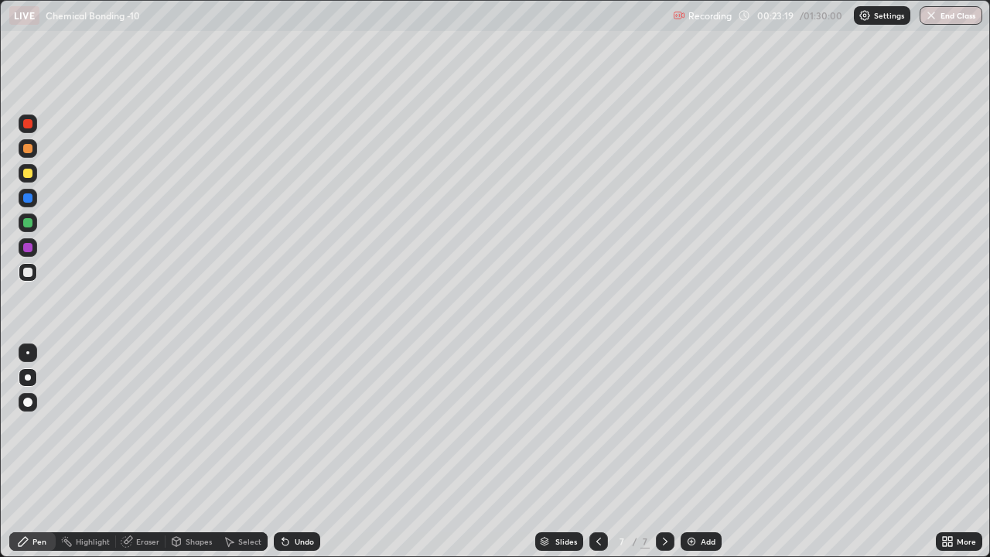
click at [29, 221] on div at bounding box center [27, 222] width 9 height 9
click at [24, 271] on div at bounding box center [27, 272] width 9 height 9
click at [693, 452] on img at bounding box center [691, 541] width 12 height 12
click at [26, 169] on div at bounding box center [27, 173] width 9 height 9
click at [194, 452] on div "Shapes" at bounding box center [192, 541] width 53 height 19
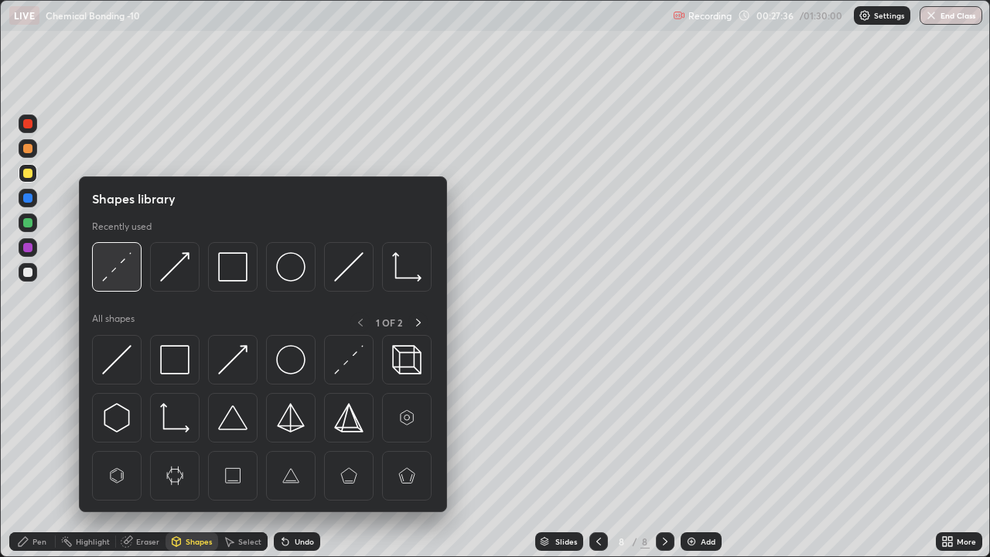
click at [122, 268] on img at bounding box center [116, 266] width 29 height 29
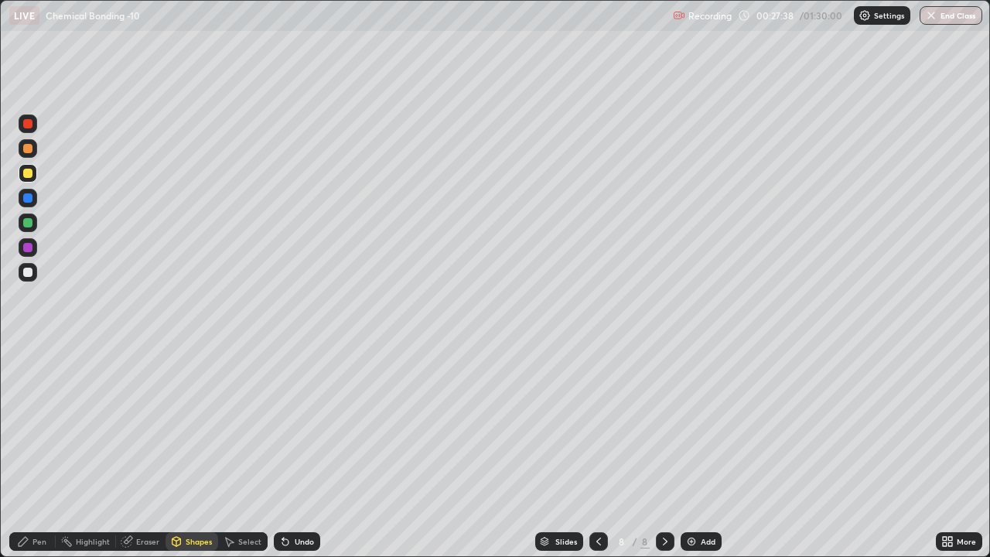
click at [33, 452] on div "Pen" at bounding box center [39, 542] width 14 height 8
click at [28, 275] on div at bounding box center [27, 272] width 9 height 9
click at [25, 171] on div at bounding box center [27, 173] width 9 height 9
click at [23, 271] on div at bounding box center [27, 272] width 9 height 9
click at [29, 173] on div at bounding box center [27, 173] width 9 height 9
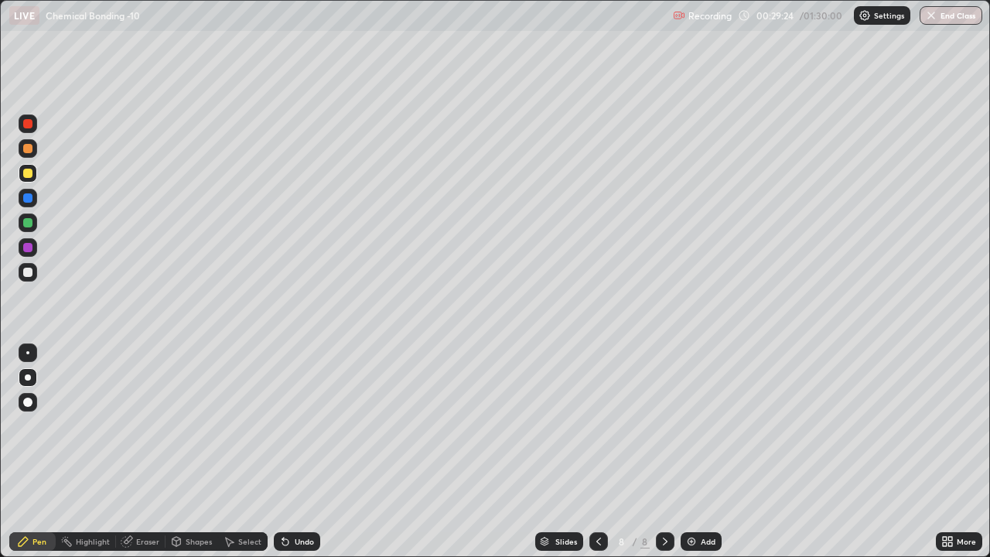
click at [29, 272] on div at bounding box center [27, 272] width 9 height 9
click at [29, 223] on div at bounding box center [27, 222] width 9 height 9
click at [298, 452] on div "Undo" at bounding box center [304, 542] width 19 height 8
click at [29, 276] on div at bounding box center [27, 272] width 9 height 9
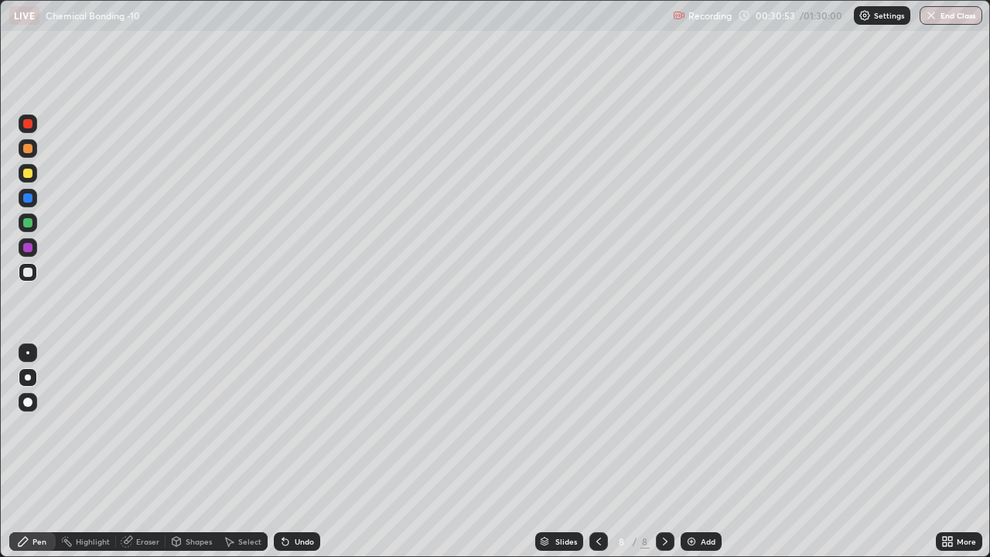
click at [28, 225] on div at bounding box center [27, 222] width 9 height 9
click at [28, 273] on div at bounding box center [27, 272] width 9 height 9
click at [28, 223] on div at bounding box center [27, 222] width 9 height 9
click at [697, 452] on div "Add" at bounding box center [701, 541] width 41 height 19
click at [31, 273] on div at bounding box center [27, 272] width 9 height 9
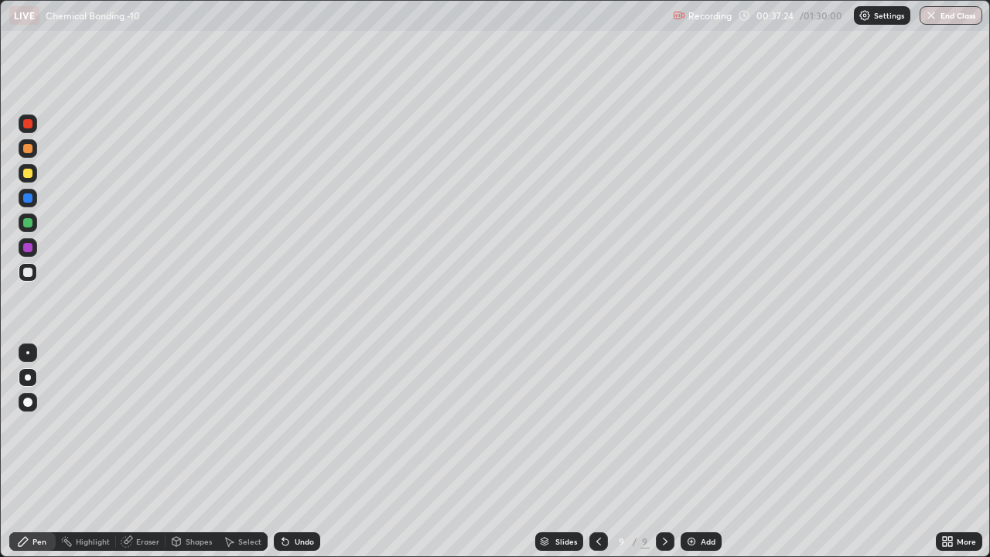
click at [28, 175] on div at bounding box center [27, 173] width 9 height 9
click at [22, 270] on div at bounding box center [28, 272] width 19 height 19
click at [33, 223] on div at bounding box center [28, 222] width 19 height 19
click at [705, 452] on div "Add" at bounding box center [708, 542] width 15 height 8
click at [27, 171] on div at bounding box center [27, 173] width 9 height 9
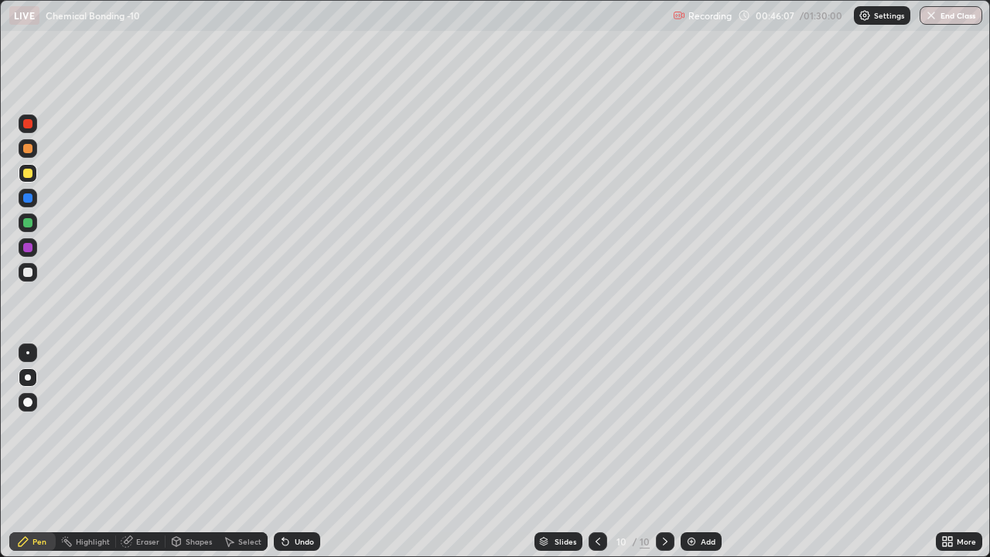
click at [184, 452] on div "Shapes" at bounding box center [192, 541] width 53 height 19
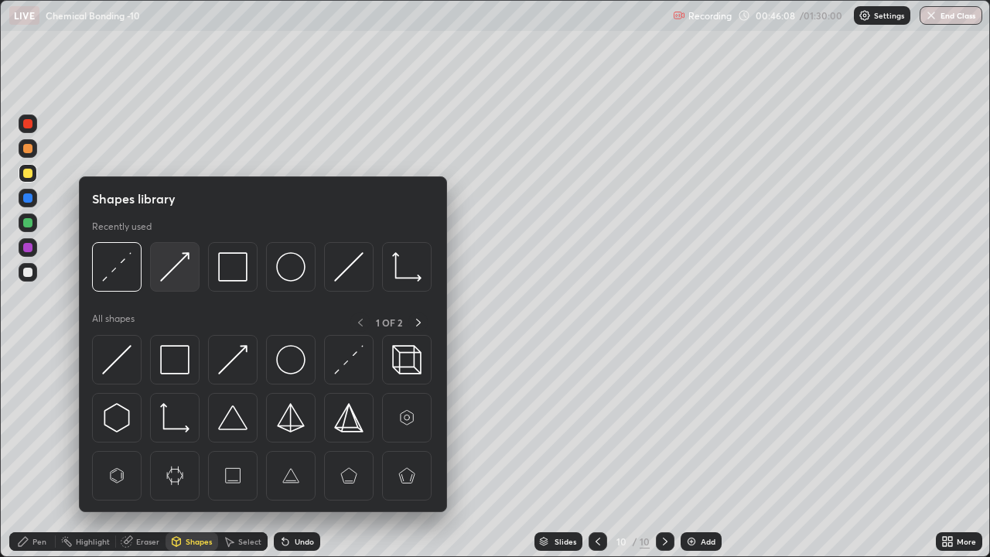
click at [176, 271] on img at bounding box center [174, 266] width 29 height 29
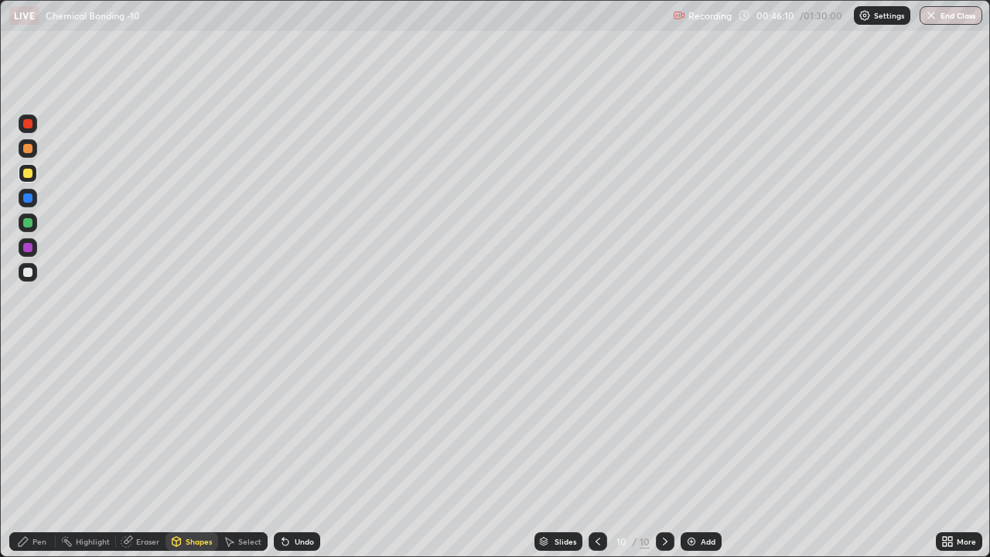
click at [37, 452] on div "Pen" at bounding box center [39, 542] width 14 height 8
click at [28, 276] on div at bounding box center [27, 272] width 9 height 9
click at [29, 223] on div at bounding box center [27, 222] width 9 height 9
click at [29, 274] on div at bounding box center [27, 272] width 9 height 9
click at [29, 174] on div at bounding box center [27, 173] width 9 height 9
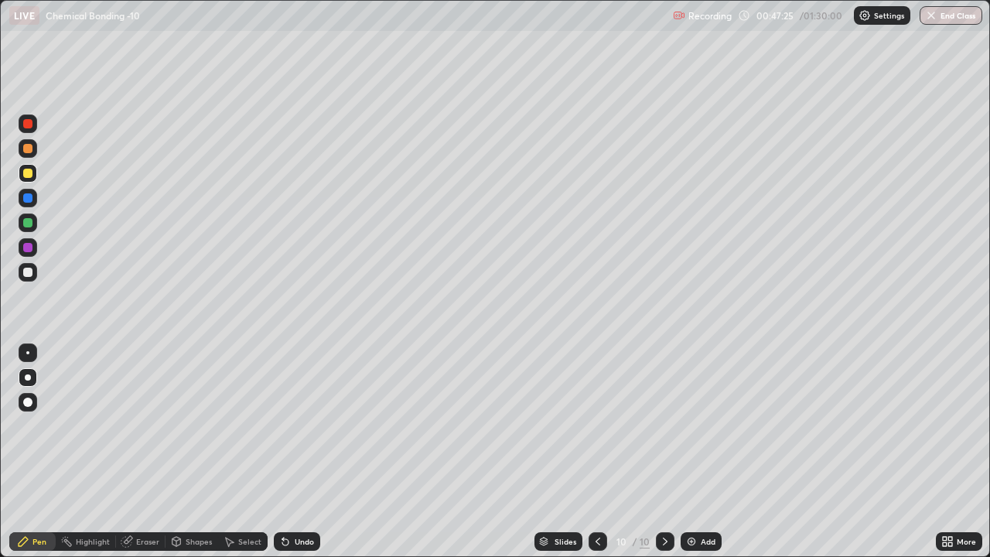
click at [26, 276] on div at bounding box center [27, 272] width 9 height 9
click at [31, 171] on div at bounding box center [27, 173] width 9 height 9
click at [697, 452] on div "Add" at bounding box center [701, 541] width 41 height 19
click at [28, 152] on div at bounding box center [27, 148] width 9 height 9
click at [31, 271] on div at bounding box center [27, 272] width 9 height 9
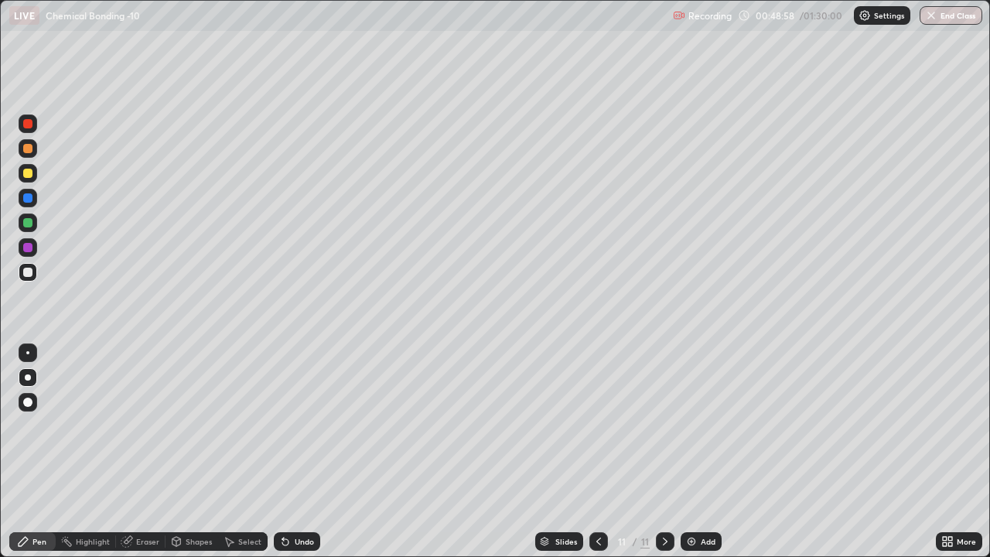
click at [27, 175] on div at bounding box center [27, 173] width 9 height 9
click at [196, 452] on div "Shapes" at bounding box center [199, 542] width 26 height 8
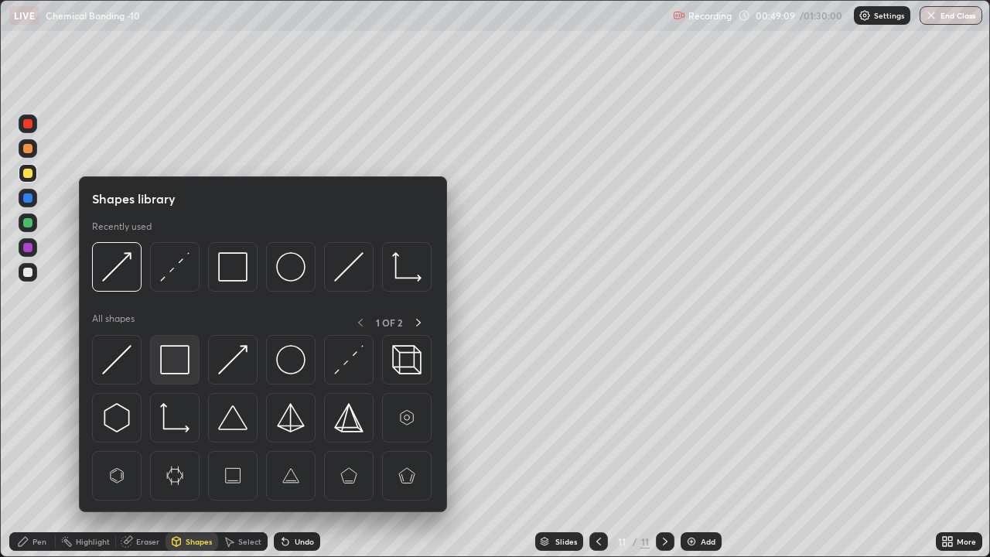
click at [172, 359] on img at bounding box center [174, 359] width 29 height 29
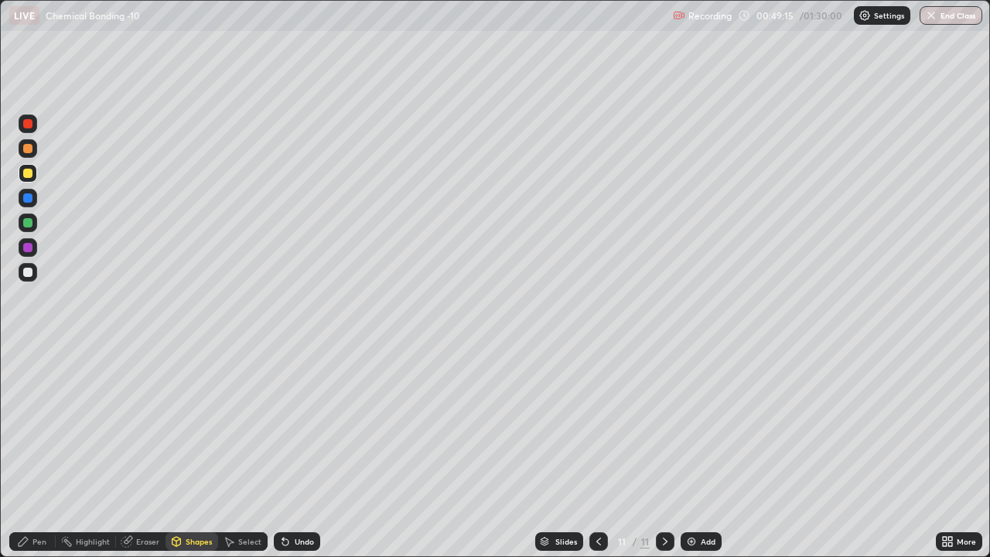
click at [33, 452] on div "Pen" at bounding box center [39, 542] width 14 height 8
click at [32, 273] on div at bounding box center [27, 272] width 9 height 9
click at [27, 199] on div at bounding box center [27, 197] width 9 height 9
click at [27, 269] on div at bounding box center [27, 272] width 9 height 9
click at [604, 452] on div at bounding box center [598, 541] width 19 height 19
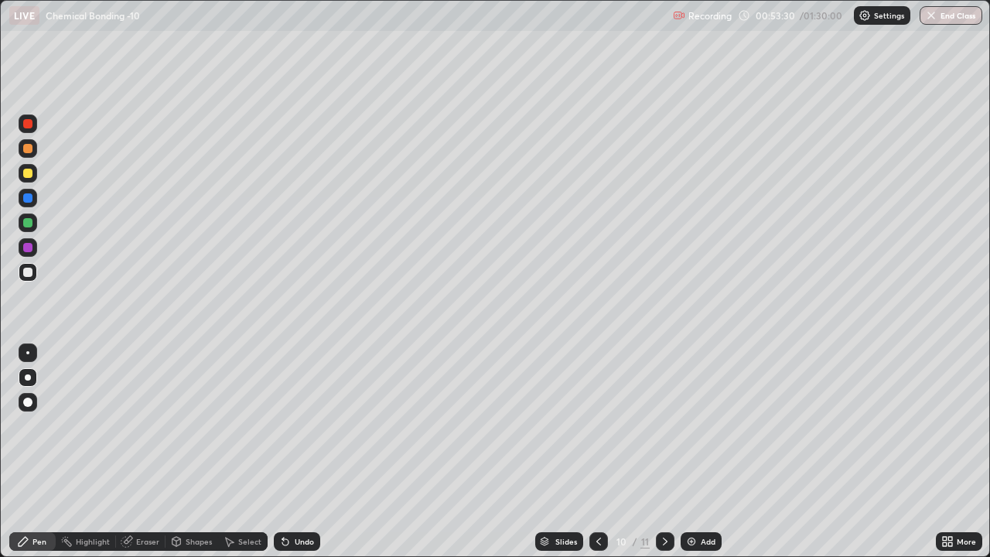
click at [665, 452] on icon at bounding box center [665, 541] width 12 height 12
click at [25, 152] on div at bounding box center [27, 148] width 9 height 9
click at [24, 176] on div at bounding box center [27, 173] width 9 height 9
click at [284, 452] on icon at bounding box center [285, 542] width 6 height 6
click at [285, 452] on icon at bounding box center [285, 541] width 12 height 12
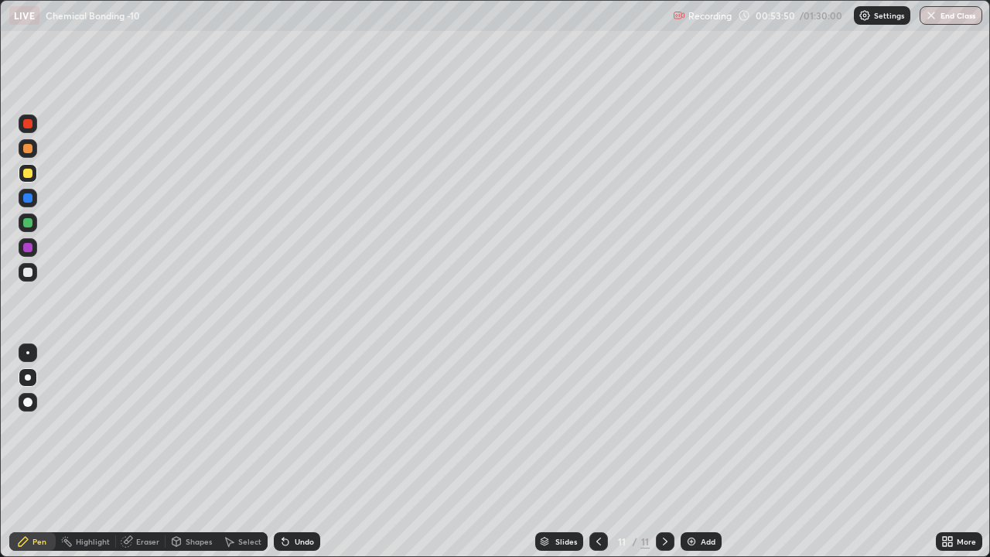
click at [288, 452] on div "Undo" at bounding box center [297, 541] width 46 height 19
click at [290, 452] on div "Undo" at bounding box center [297, 541] width 46 height 19
click at [701, 452] on div "Add" at bounding box center [708, 542] width 15 height 8
click at [596, 452] on icon at bounding box center [598, 542] width 5 height 8
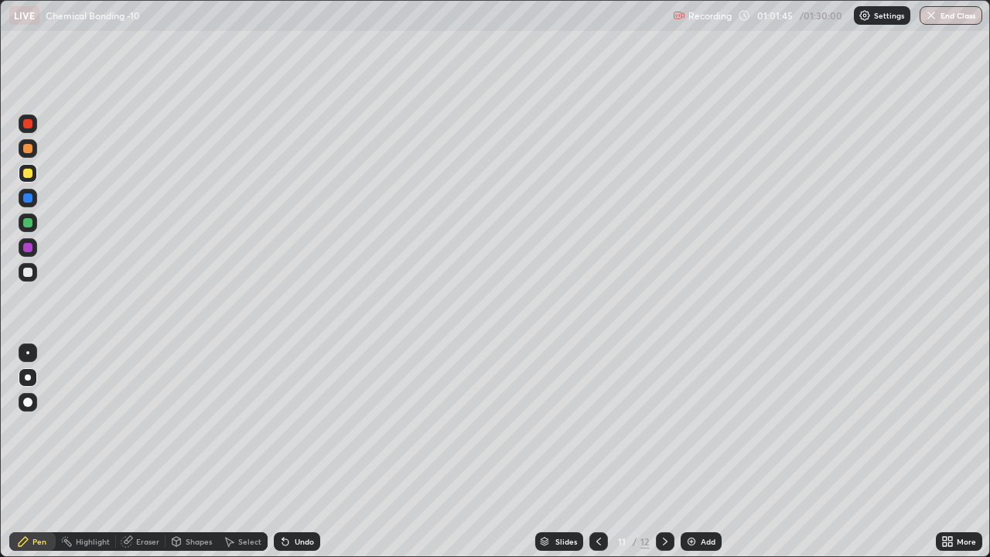
click at [666, 452] on icon at bounding box center [665, 541] width 12 height 12
click at [31, 274] on div at bounding box center [27, 272] width 9 height 9
click at [699, 452] on div "Add" at bounding box center [701, 541] width 41 height 19
click at [597, 452] on icon at bounding box center [598, 541] width 12 height 12
click at [596, 452] on div at bounding box center [598, 541] width 19 height 19
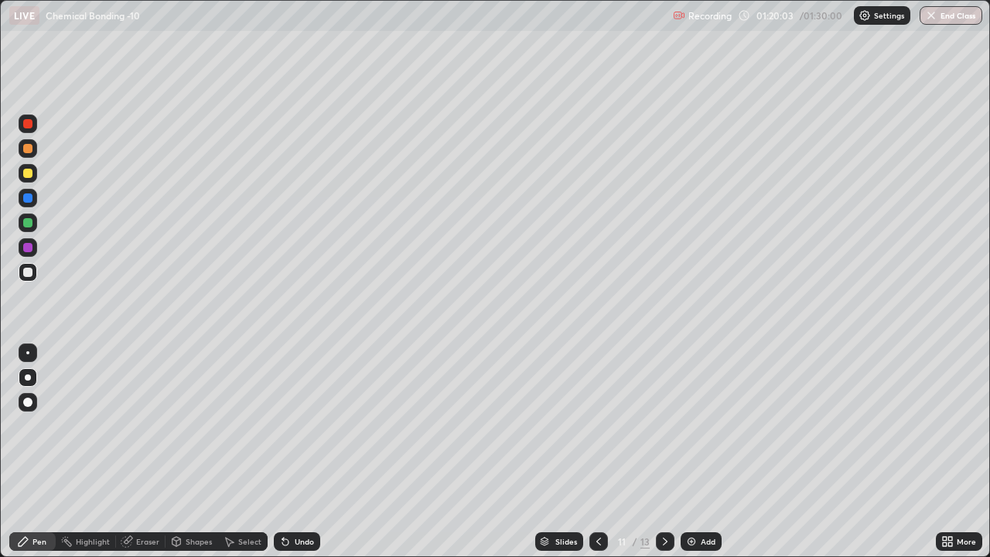
click at [596, 452] on div at bounding box center [598, 541] width 19 height 19
click at [593, 452] on div at bounding box center [598, 541] width 19 height 31
click at [664, 452] on icon at bounding box center [665, 541] width 12 height 12
click at [660, 452] on div at bounding box center [665, 541] width 19 height 19
click at [665, 452] on div at bounding box center [665, 541] width 19 height 19
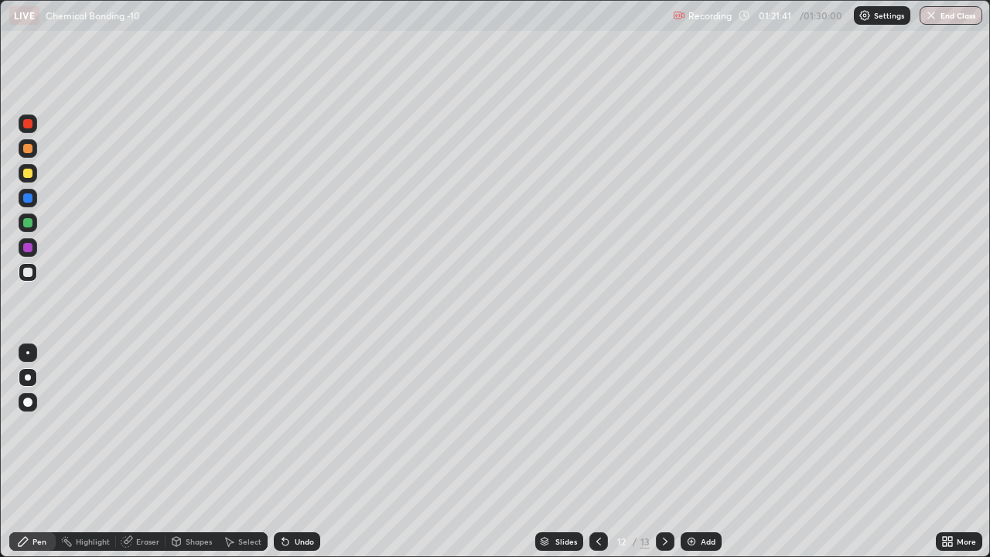
click at [948, 16] on button "End Class" at bounding box center [951, 15] width 63 height 19
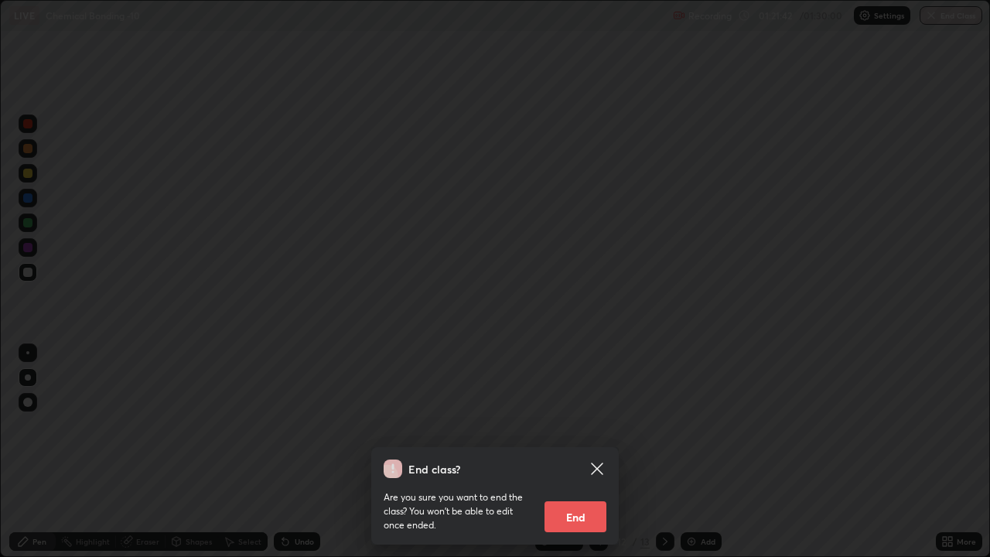
click at [585, 452] on button "End" at bounding box center [575, 516] width 62 height 31
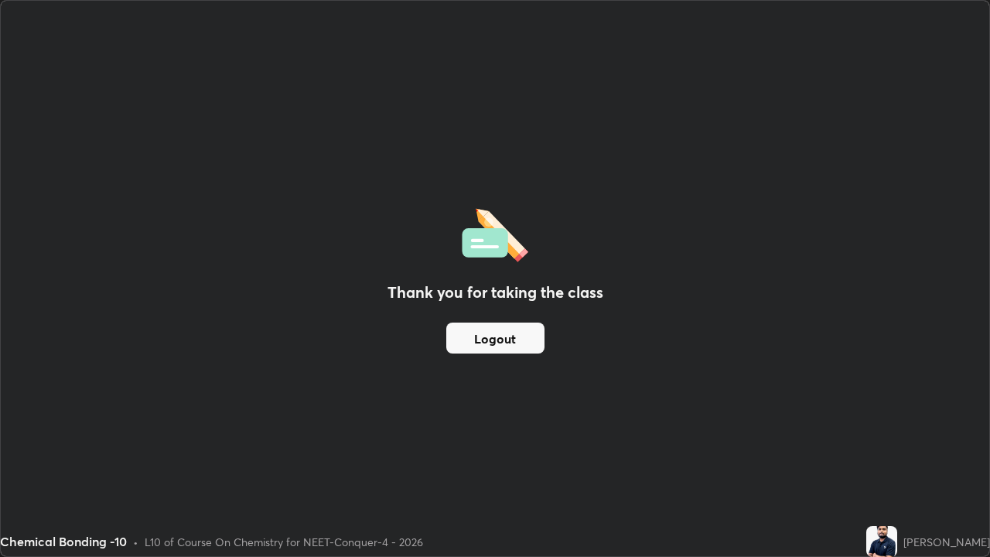
click at [528, 346] on button "Logout" at bounding box center [495, 338] width 98 height 31
